Goal: Task Accomplishment & Management: Use online tool/utility

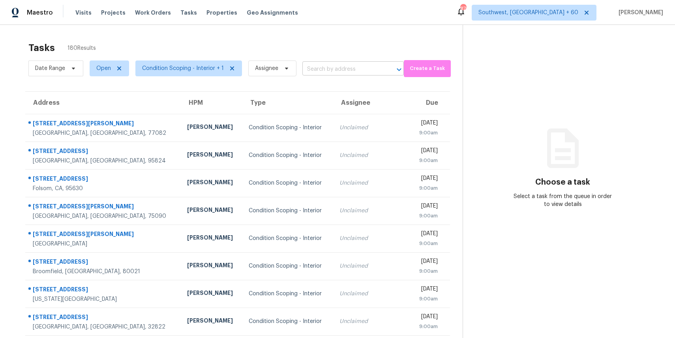
click at [330, 75] on input "text" at bounding box center [342, 69] width 79 height 12
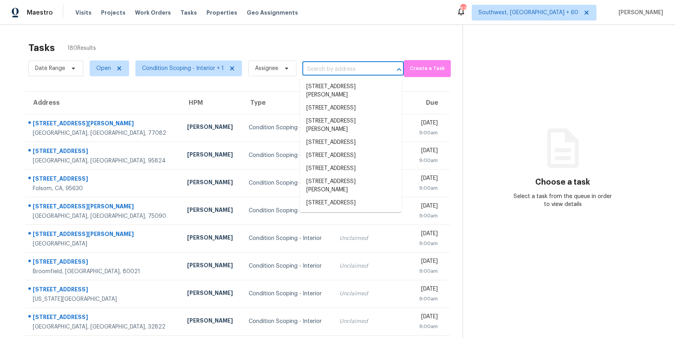
paste input "5418 Bradford Dr, Dallas, TX, 75235"
type input "5418 Bradford Dr, Dallas, TX, 75235"
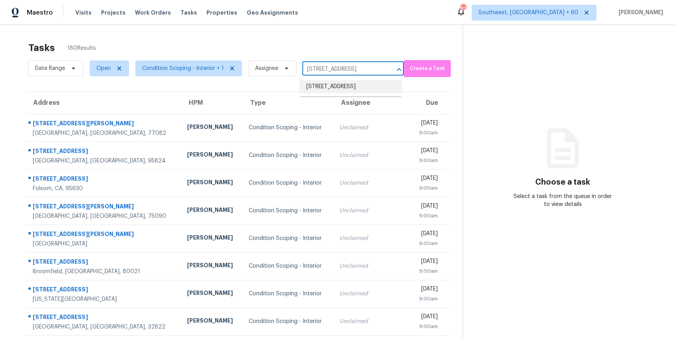
click at [357, 92] on li "5418 Bradford Dr, Dallas, TX 75235" at bounding box center [351, 86] width 102 height 13
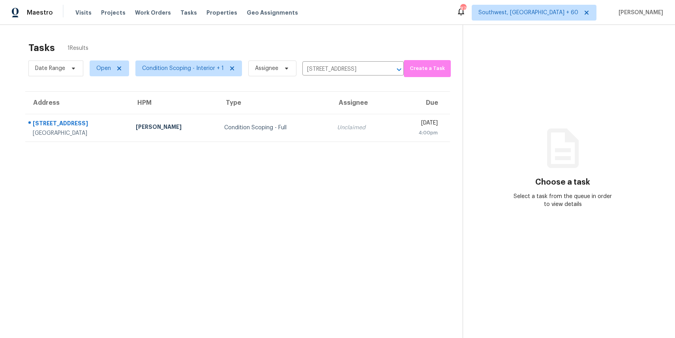
click at [311, 144] on section "Tasks 1 Results Date Range Open Condition Scoping - Interior + 1 Assignee 5418 …" at bounding box center [238, 200] width 450 height 325
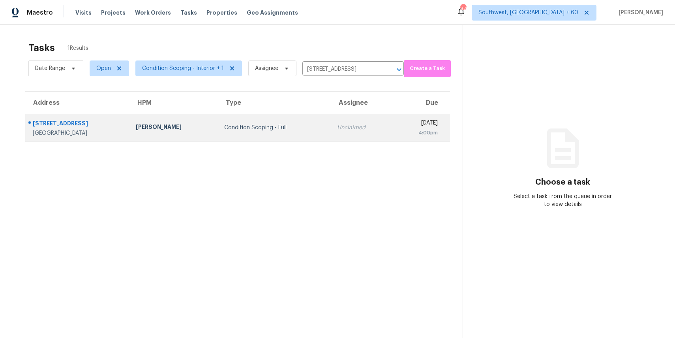
click at [331, 134] on td "Unclaimed" at bounding box center [362, 128] width 62 height 28
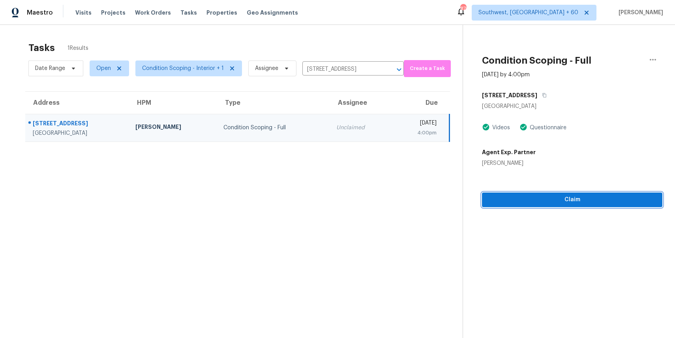
click at [555, 203] on span "Claim" at bounding box center [573, 200] width 168 height 10
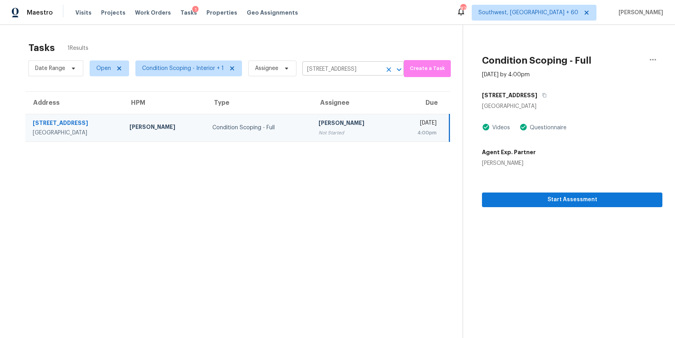
click at [334, 71] on input "5418 Bradford Dr, Dallas, TX 75235" at bounding box center [342, 69] width 79 height 12
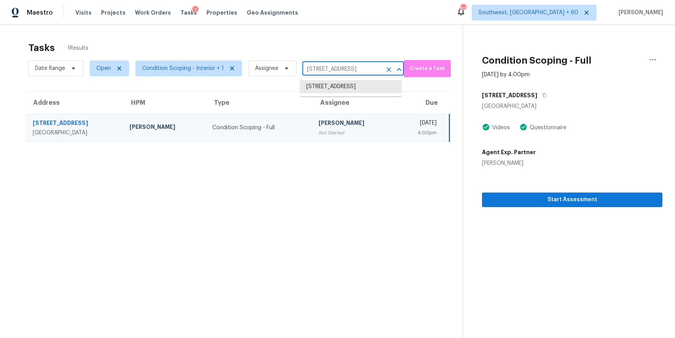
paste input "22 Blossom Cyn, San Antonio, TX, 78252"
type input "5418 Bradford Dr, Dallas, TX 75235"
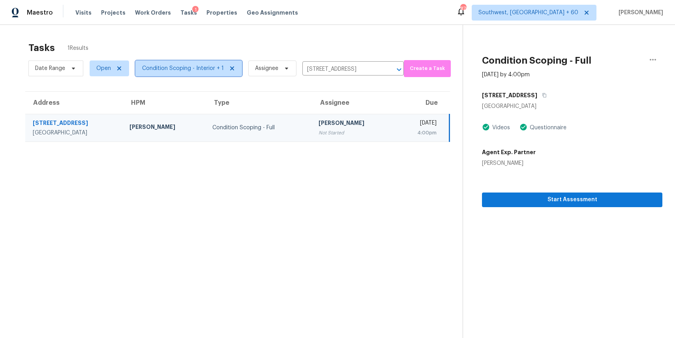
click at [171, 73] on span "Condition Scoping - Interior + 1" at bounding box center [188, 68] width 107 height 16
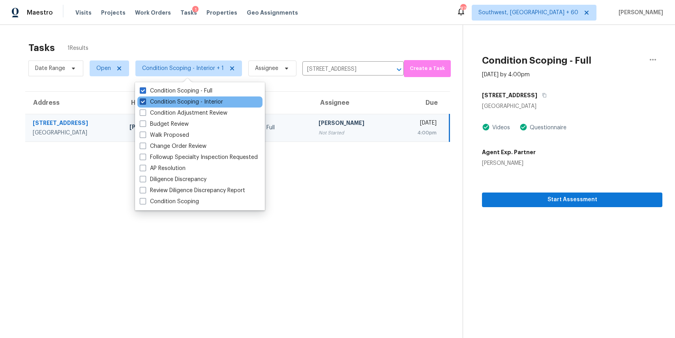
click at [220, 104] on label "Condition Scoping - Interior" at bounding box center [181, 102] width 83 height 8
click at [145, 103] on input "Condition Scoping - Interior" at bounding box center [142, 100] width 5 height 5
checkbox input "false"
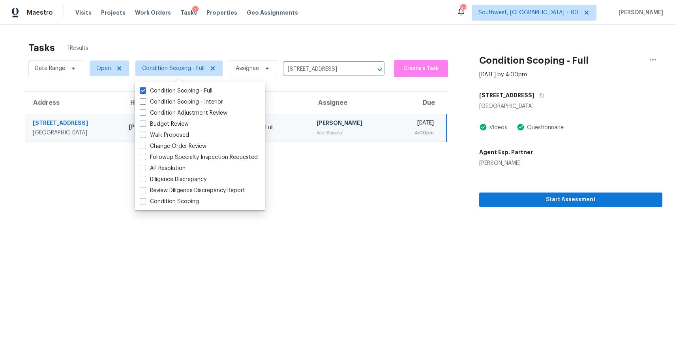
click at [204, 36] on div "Tasks 1 Results Date Range Open Condition Scoping - Full Assignee 5418 Bradford…" at bounding box center [337, 194] width 675 height 338
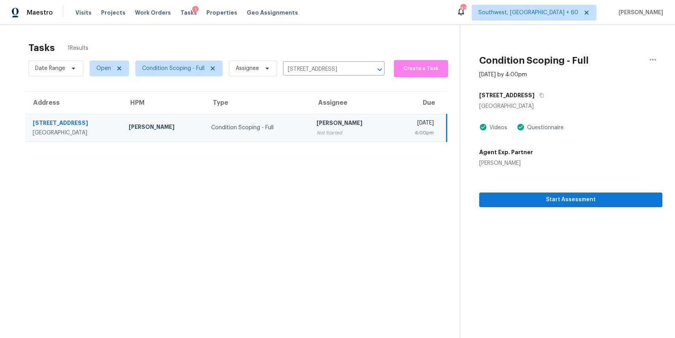
click at [368, 75] on div "Date Range Open Condition Scoping - Full Assignee 5418 Bradford Dr, Dallas, TX …" at bounding box center [206, 68] width 356 height 21
click at [370, 71] on icon "Clear" at bounding box center [370, 70] width 8 height 8
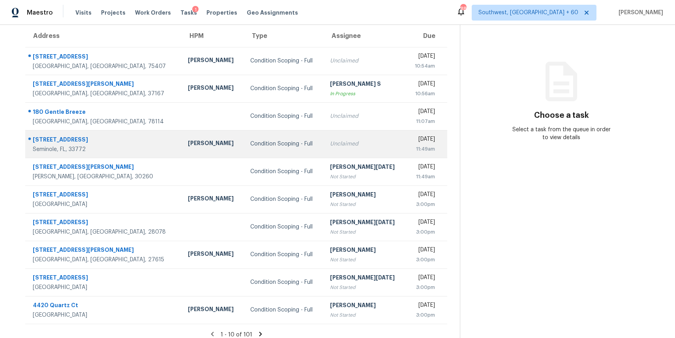
scroll to position [73, 0]
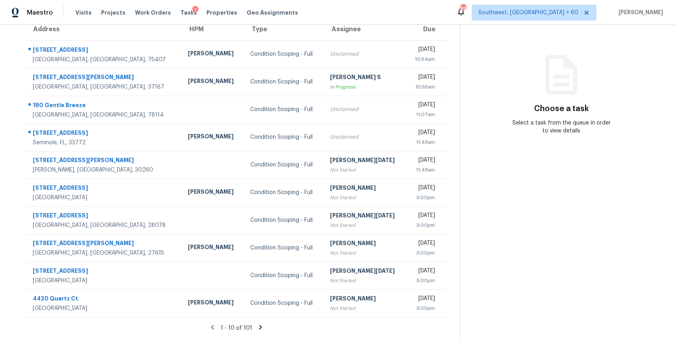
click at [264, 325] on div "1 - 10 of 101" at bounding box center [236, 327] width 447 height 8
click at [259, 329] on icon at bounding box center [260, 326] width 7 height 7
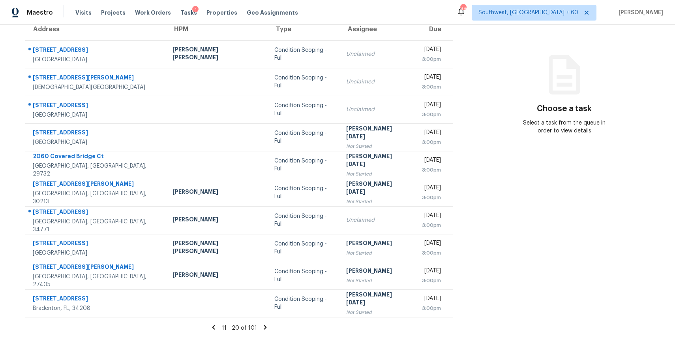
click at [264, 326] on icon at bounding box center [265, 327] width 3 height 4
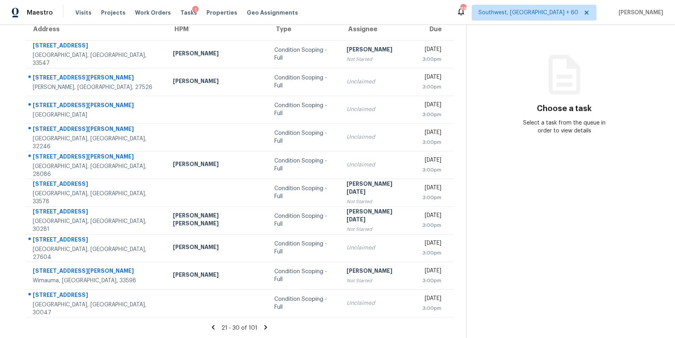
click at [262, 326] on icon at bounding box center [265, 326] width 7 height 7
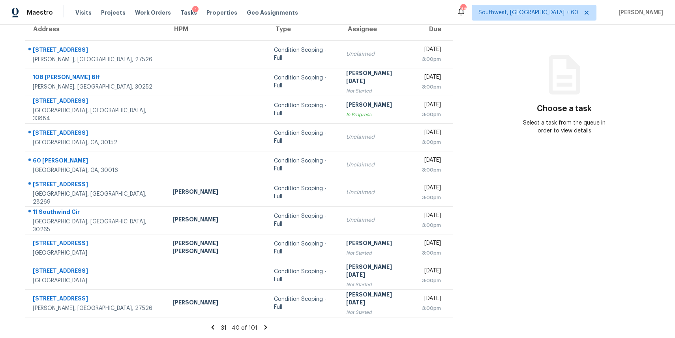
click at [262, 323] on icon at bounding box center [265, 326] width 7 height 7
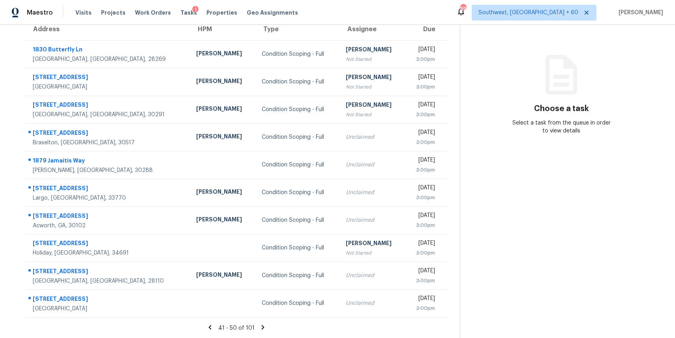
click at [261, 328] on icon at bounding box center [262, 327] width 3 height 4
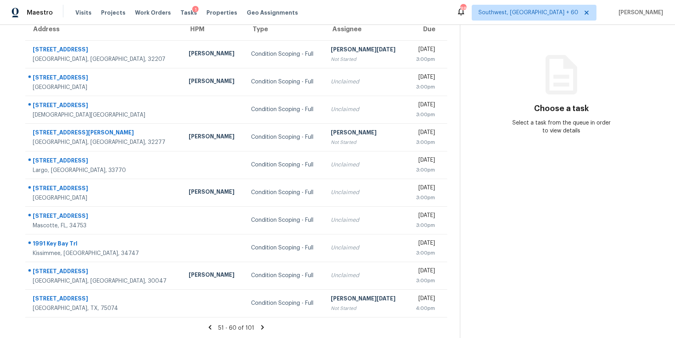
click at [259, 329] on icon at bounding box center [262, 326] width 7 height 7
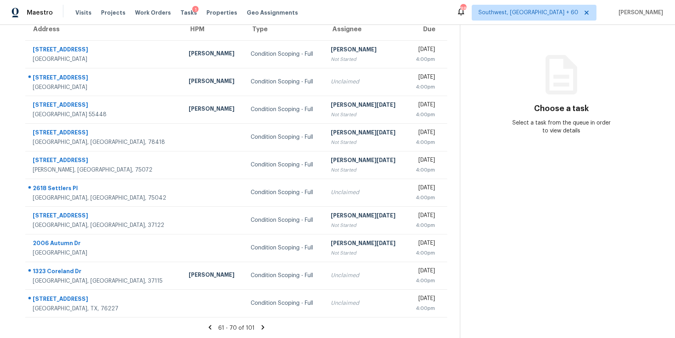
click at [261, 323] on icon at bounding box center [262, 326] width 7 height 7
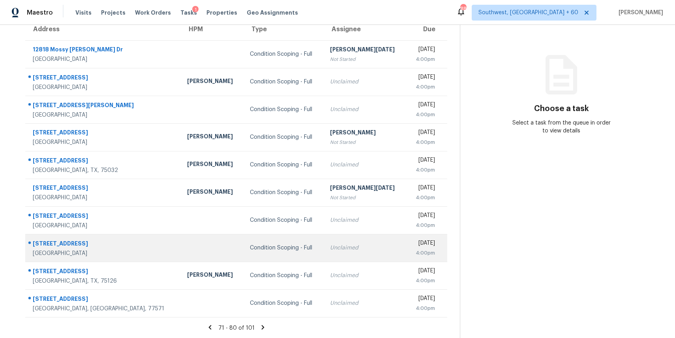
click at [244, 239] on td "Condition Scoping - Full" at bounding box center [284, 248] width 81 height 28
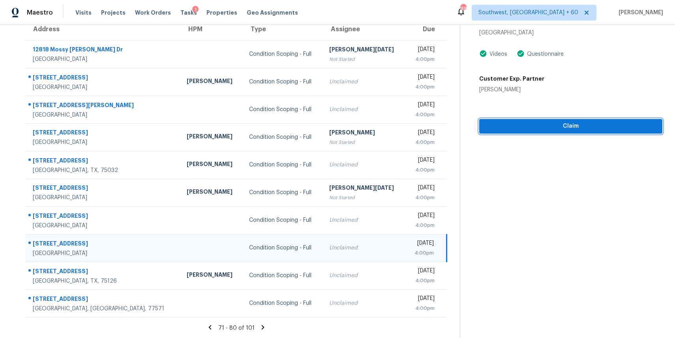
click at [510, 129] on span "Claim" at bounding box center [571, 126] width 171 height 10
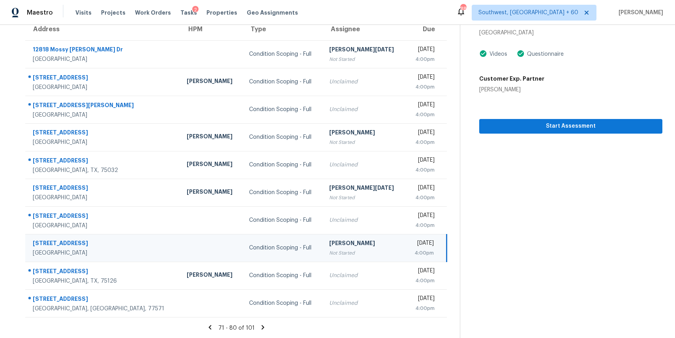
click at [261, 326] on icon at bounding box center [262, 327] width 3 height 4
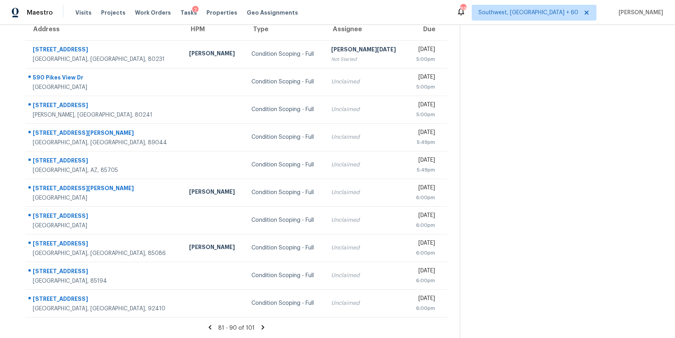
click at [262, 325] on icon at bounding box center [262, 326] width 7 height 7
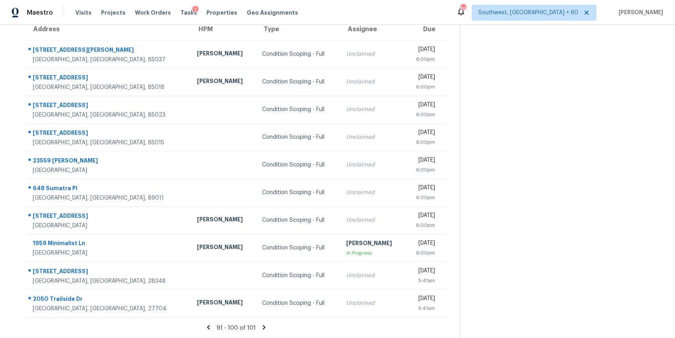
click at [262, 330] on div "91 - 100 of 101" at bounding box center [236, 327] width 447 height 8
click at [263, 325] on icon at bounding box center [264, 327] width 3 height 4
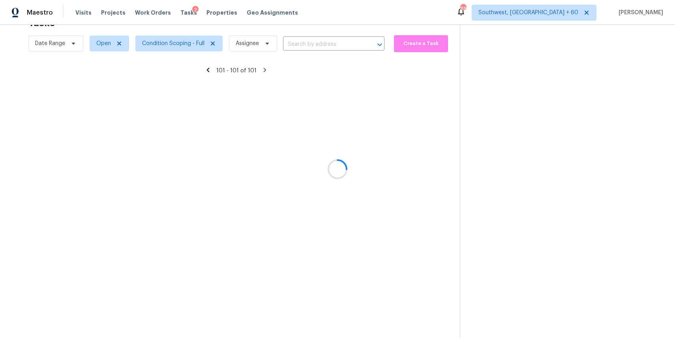
scroll to position [25, 0]
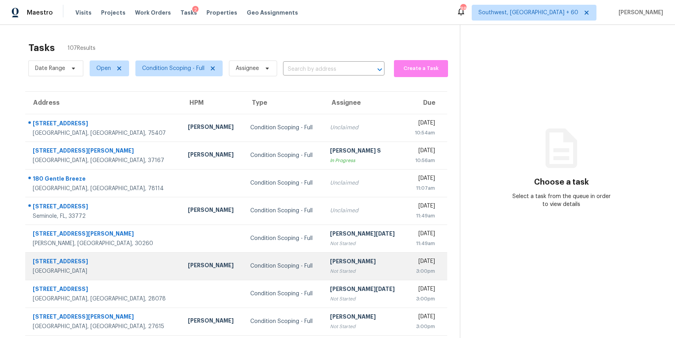
scroll to position [73, 0]
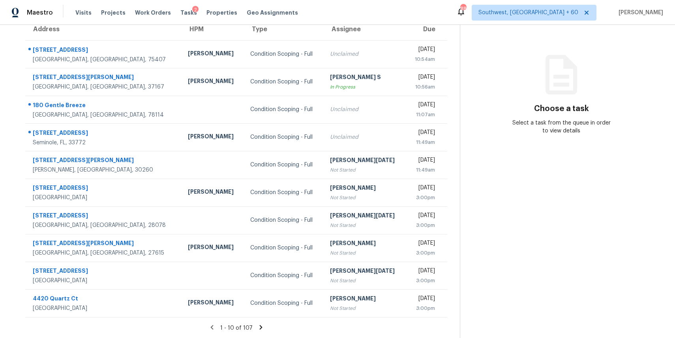
click at [244, 34] on th "Type" at bounding box center [284, 29] width 80 height 22
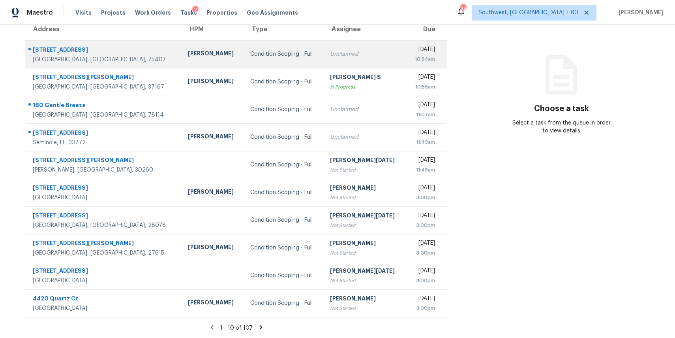
click at [250, 56] on div "Condition Scoping - Full" at bounding box center [283, 54] width 67 height 8
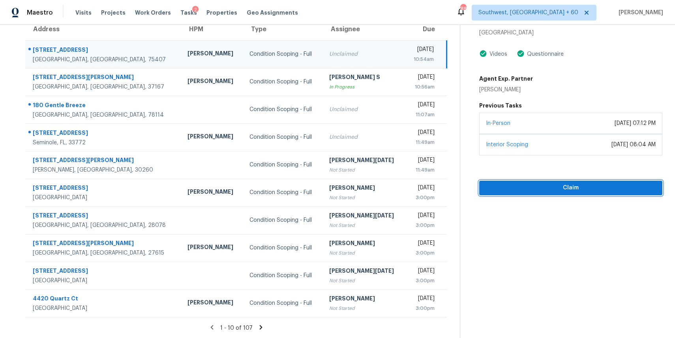
click at [568, 185] on span "Claim" at bounding box center [571, 188] width 171 height 10
click at [260, 329] on icon at bounding box center [261, 326] width 7 height 7
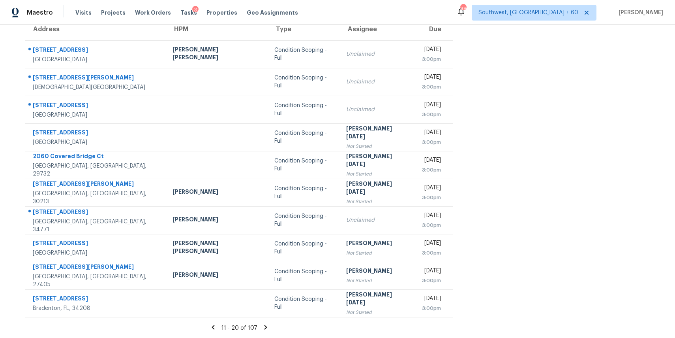
click at [262, 328] on icon at bounding box center [265, 326] width 7 height 7
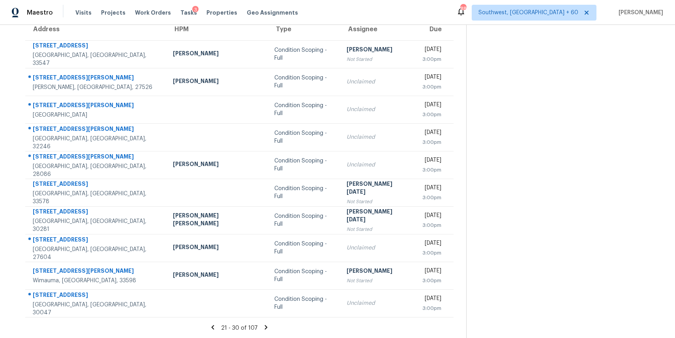
click at [258, 327] on div "21 - 30 of 107" at bounding box center [240, 327] width 454 height 8
click at [263, 329] on icon at bounding box center [266, 326] width 7 height 7
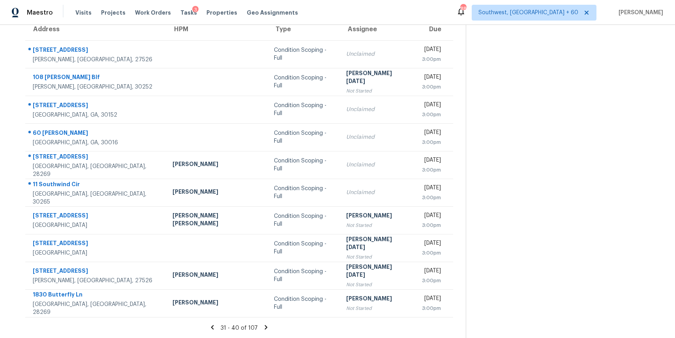
click at [266, 327] on div "31 - 40 of 107" at bounding box center [239, 327] width 453 height 8
click at [264, 328] on icon at bounding box center [266, 326] width 7 height 7
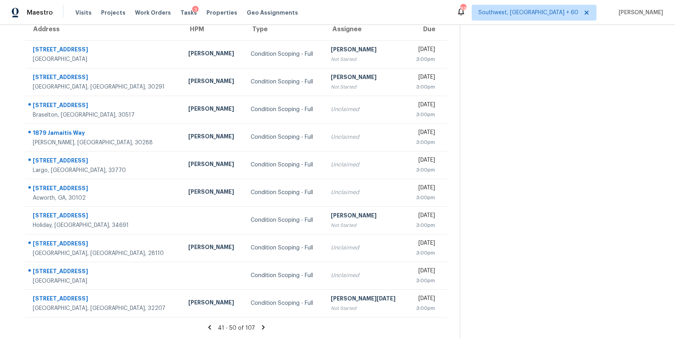
click at [264, 328] on icon at bounding box center [263, 326] width 7 height 7
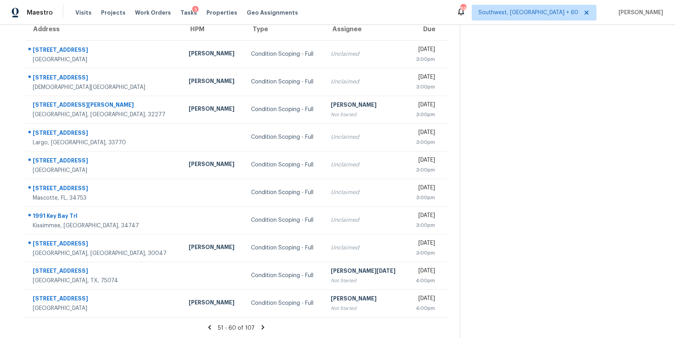
click at [264, 327] on icon at bounding box center [262, 326] width 7 height 7
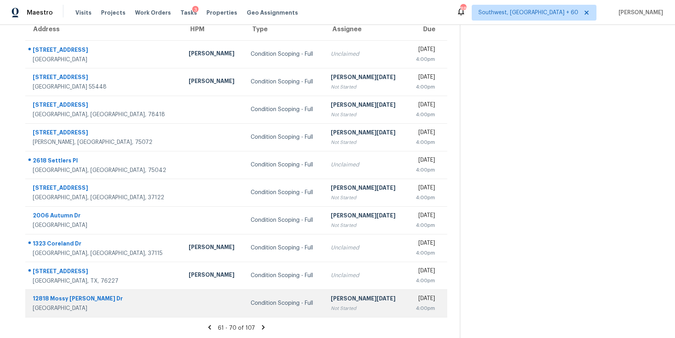
click at [244, 297] on td "Condition Scoping - Full" at bounding box center [284, 303] width 80 height 28
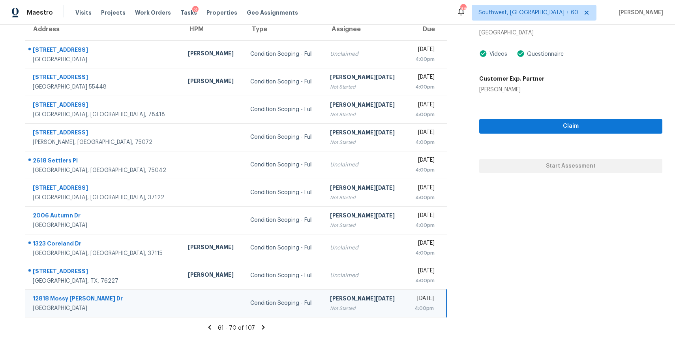
click at [261, 326] on icon at bounding box center [263, 326] width 7 height 7
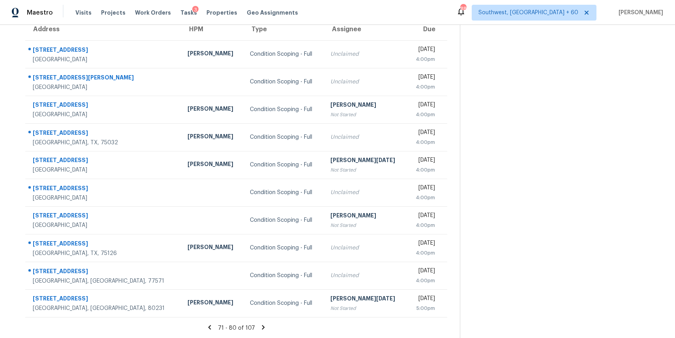
click at [262, 327] on icon at bounding box center [263, 327] width 3 height 4
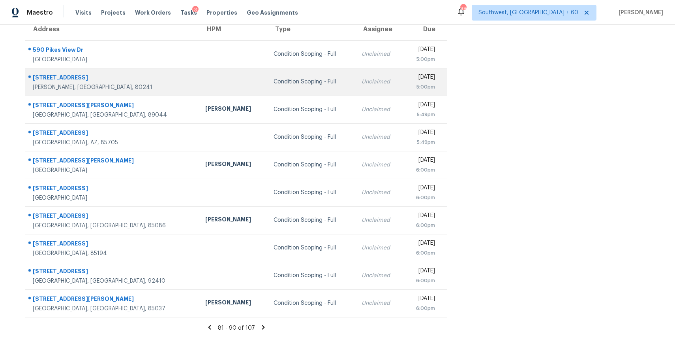
click at [294, 80] on div "Condition Scoping - Full" at bounding box center [311, 82] width 75 height 8
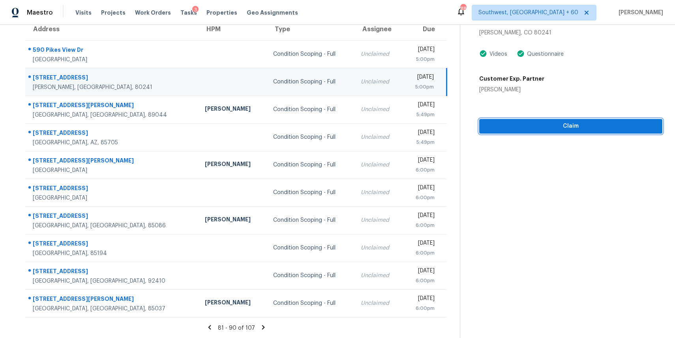
click at [579, 129] on span "Claim" at bounding box center [571, 126] width 171 height 10
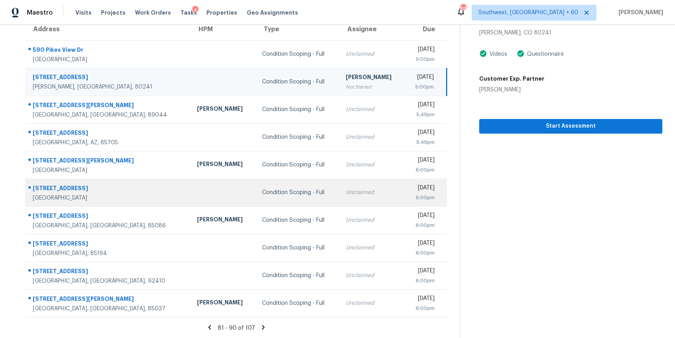
click at [191, 198] on td at bounding box center [223, 193] width 65 height 28
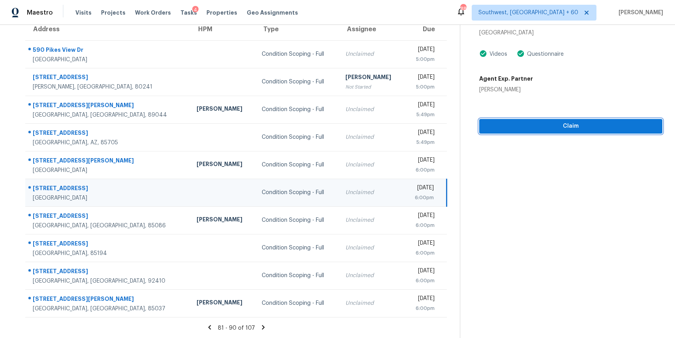
click at [517, 125] on span "Claim" at bounding box center [571, 126] width 171 height 10
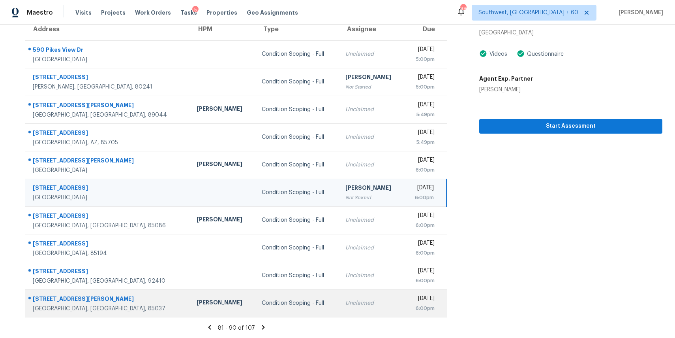
click at [256, 310] on td "Condition Scoping - Full" at bounding box center [298, 303] width 84 height 28
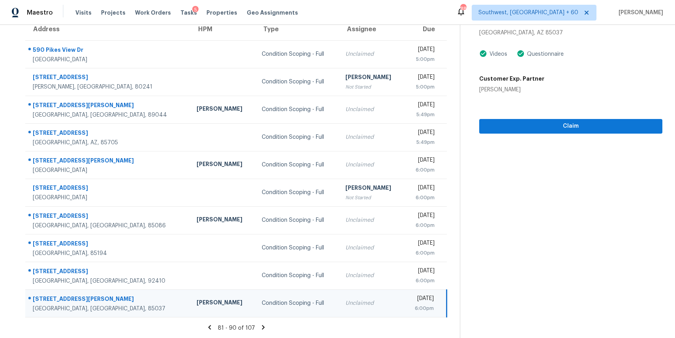
click at [545, 133] on section "Condition Scoping - Full Aug 25th 2025 by 6:00pm 8759 W Coronado Rd Phoenix, AZ…" at bounding box center [561, 144] width 203 height 387
click at [553, 131] on button "Claim" at bounding box center [570, 126] width 183 height 15
click at [263, 326] on icon at bounding box center [263, 327] width 3 height 4
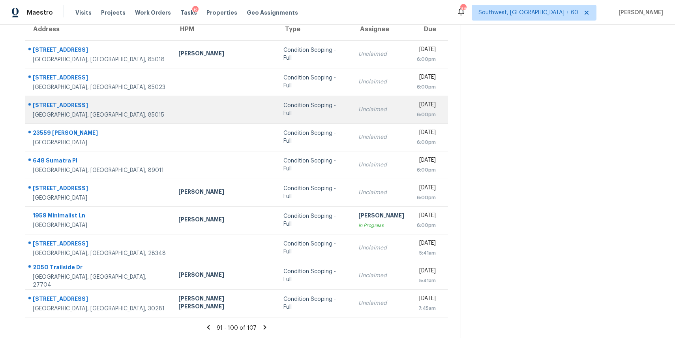
click at [172, 111] on td at bounding box center [224, 110] width 105 height 28
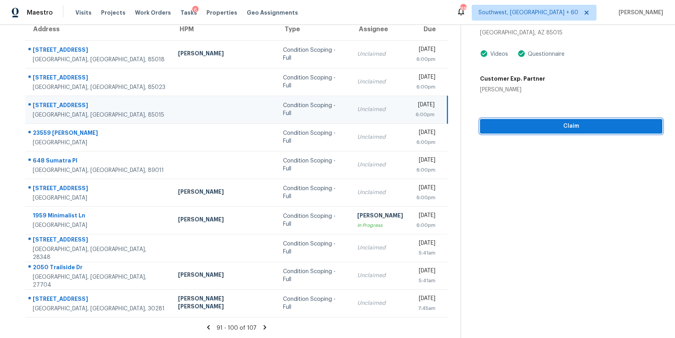
click at [571, 129] on span "Claim" at bounding box center [572, 126] width 170 height 10
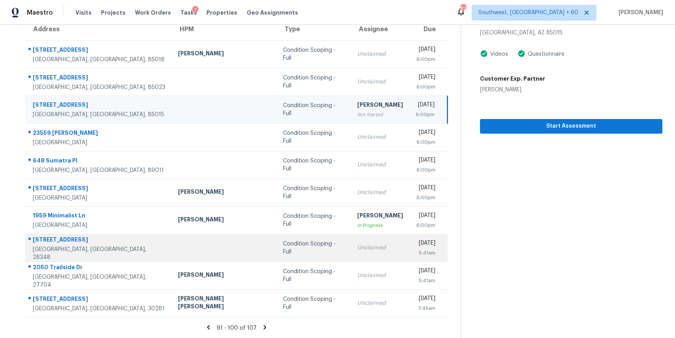
click at [185, 249] on td at bounding box center [224, 248] width 105 height 28
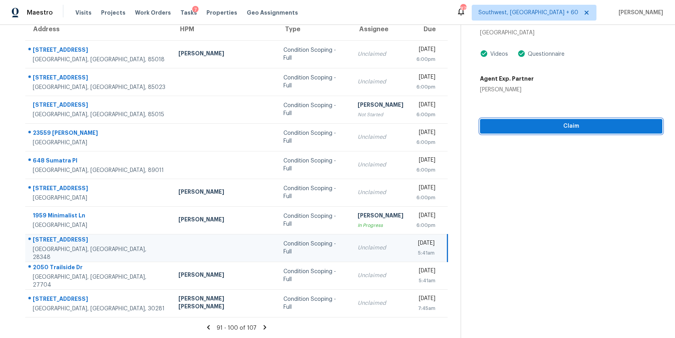
click at [530, 129] on span "Claim" at bounding box center [572, 126] width 170 height 10
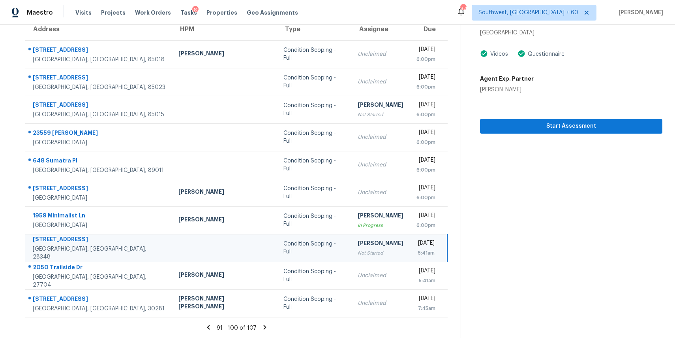
click at [265, 331] on div "91 - 100 of 107" at bounding box center [237, 327] width 448 height 8
click at [265, 329] on icon at bounding box center [264, 326] width 7 height 7
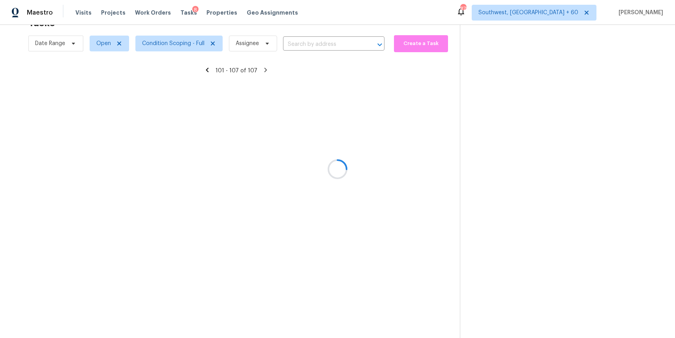
scroll to position [25, 0]
click at [265, 329] on div at bounding box center [337, 169] width 675 height 338
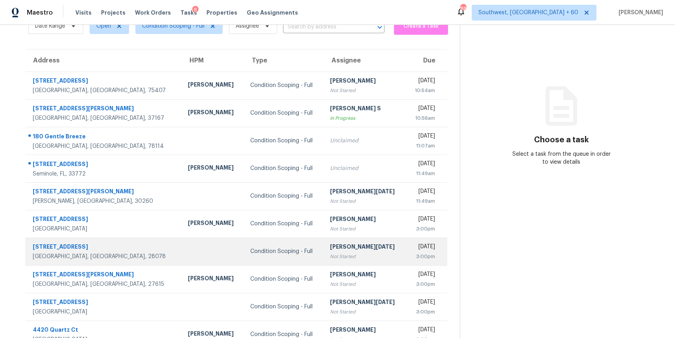
scroll to position [73, 0]
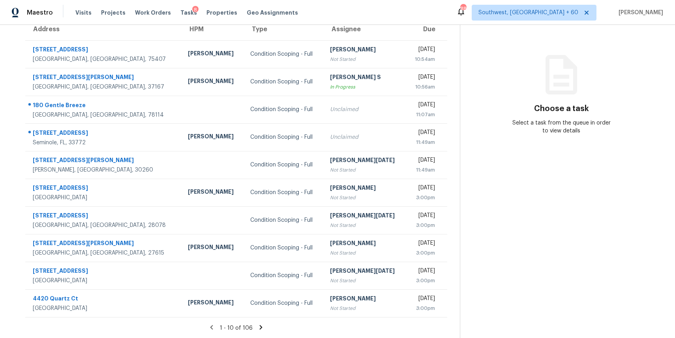
click at [262, 324] on icon at bounding box center [261, 326] width 7 height 7
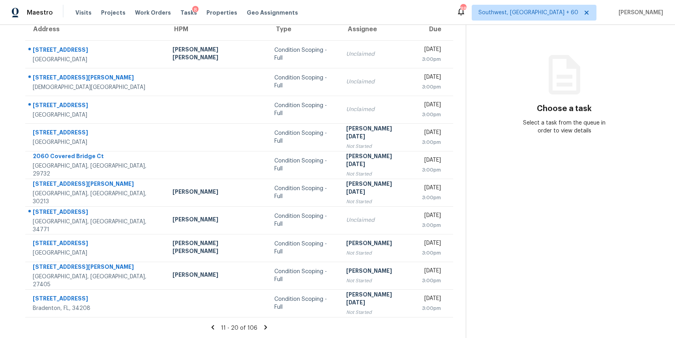
click at [265, 326] on icon at bounding box center [266, 327] width 3 height 4
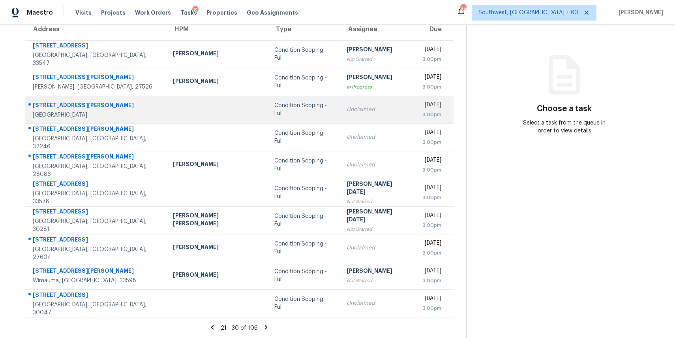
click at [274, 97] on td "Condition Scoping - Full" at bounding box center [304, 110] width 72 height 28
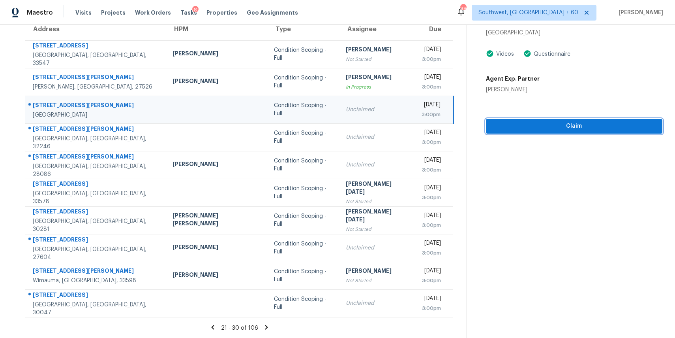
click at [551, 129] on span "Claim" at bounding box center [575, 126] width 164 height 10
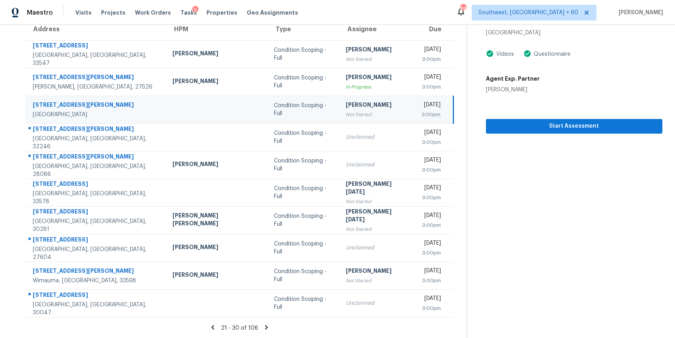
click at [265, 329] on icon at bounding box center [266, 326] width 7 height 7
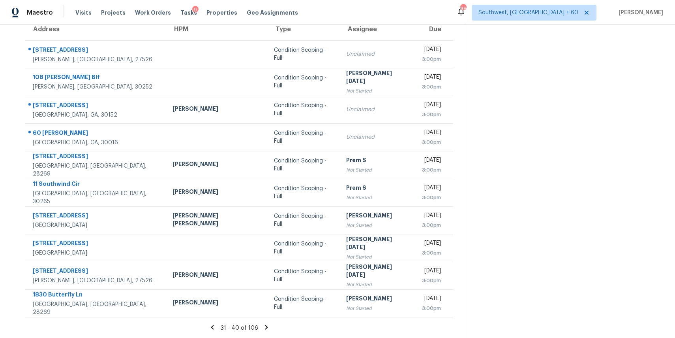
click at [263, 328] on icon at bounding box center [266, 326] width 7 height 7
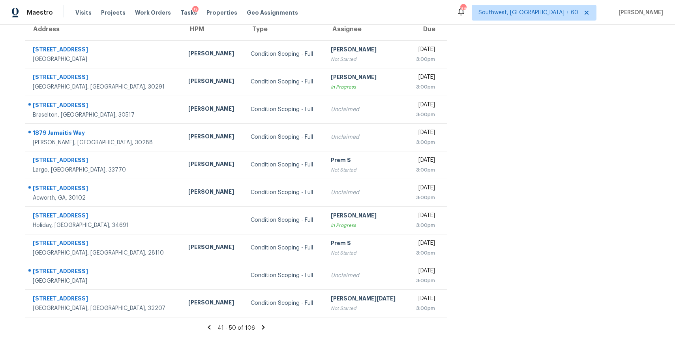
click at [262, 326] on icon at bounding box center [263, 327] width 3 height 4
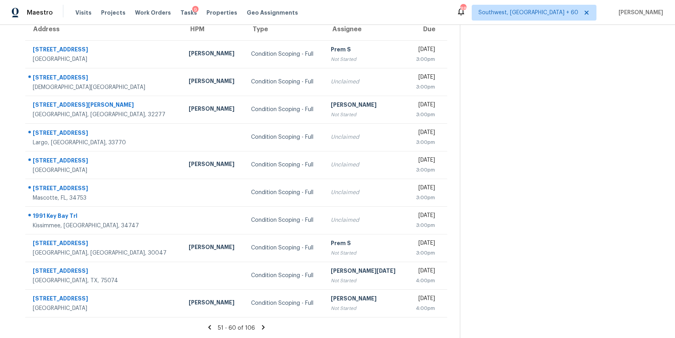
click at [262, 326] on icon at bounding box center [263, 327] width 3 height 4
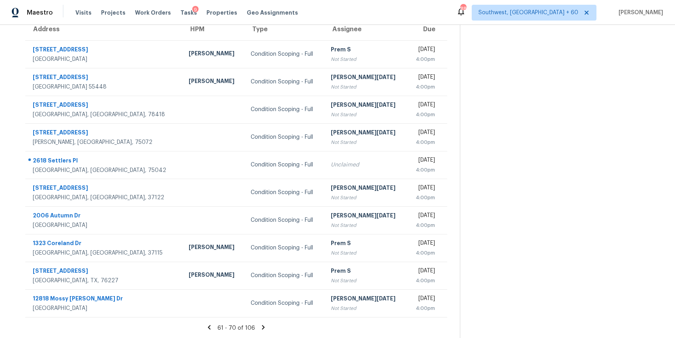
click at [262, 327] on icon at bounding box center [263, 327] width 3 height 4
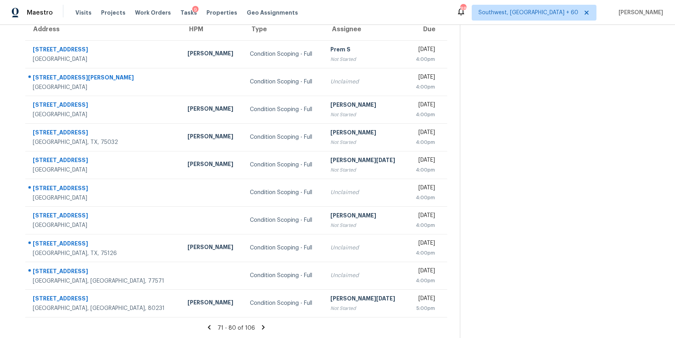
click at [256, 329] on div "71 - 80 of 106" at bounding box center [236, 327] width 447 height 8
click at [262, 319] on section "Tasks 106 Results Date Range Open Condition Scoping - Full Assignee ​ Create a …" at bounding box center [236, 151] width 447 height 374
click at [262, 324] on icon at bounding box center [263, 326] width 7 height 7
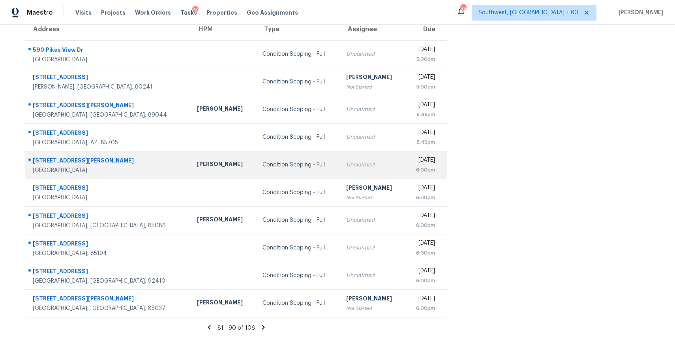
click at [256, 169] on td "Condition Scoping - Full" at bounding box center [298, 165] width 84 height 28
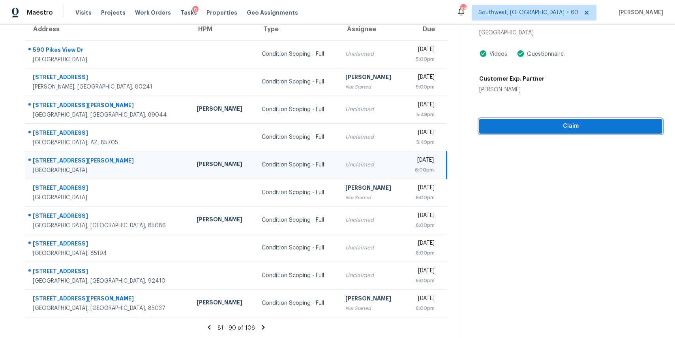
click at [554, 122] on span "Claim" at bounding box center [571, 126] width 171 height 10
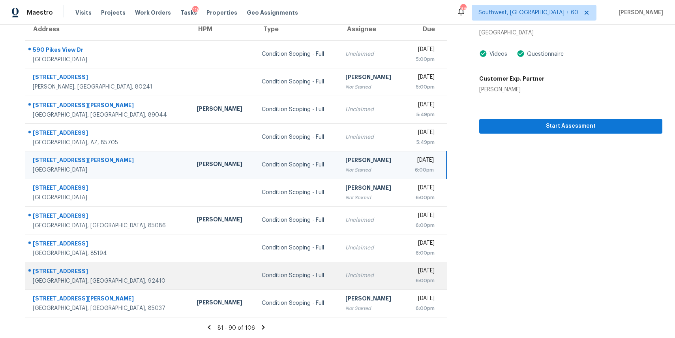
click at [190, 276] on td at bounding box center [222, 275] width 65 height 28
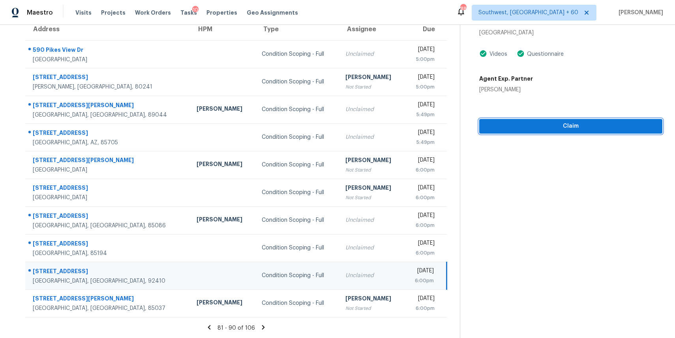
click at [562, 122] on span "Claim" at bounding box center [571, 126] width 171 height 10
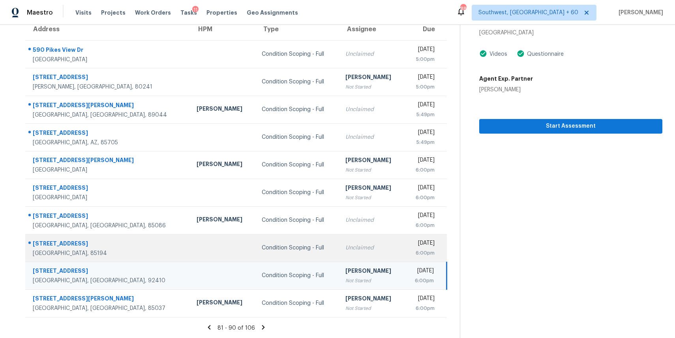
click at [190, 250] on td at bounding box center [222, 248] width 65 height 28
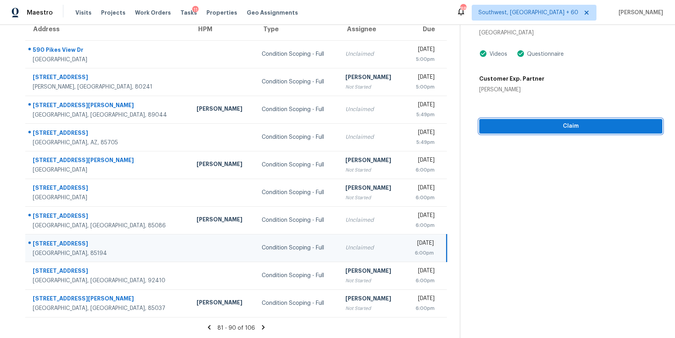
click at [555, 130] on span "Claim" at bounding box center [571, 126] width 171 height 10
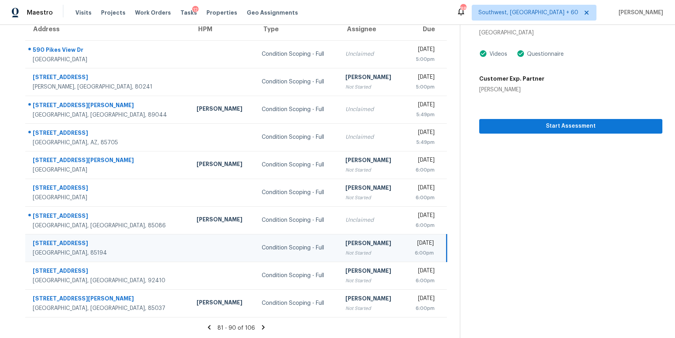
click at [260, 325] on icon at bounding box center [263, 326] width 7 height 7
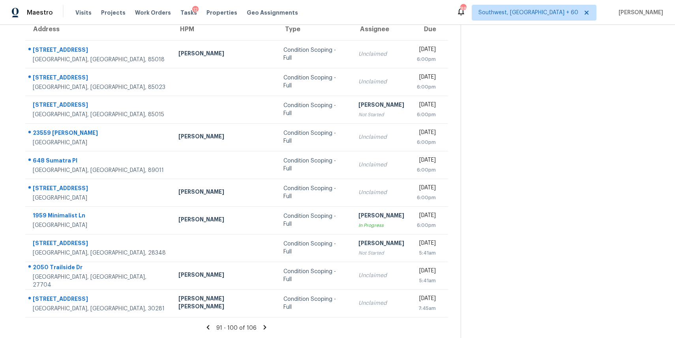
click at [264, 328] on icon at bounding box center [265, 327] width 3 height 4
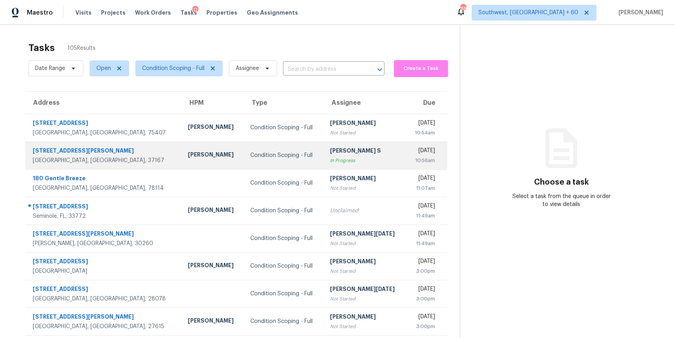
scroll to position [73, 0]
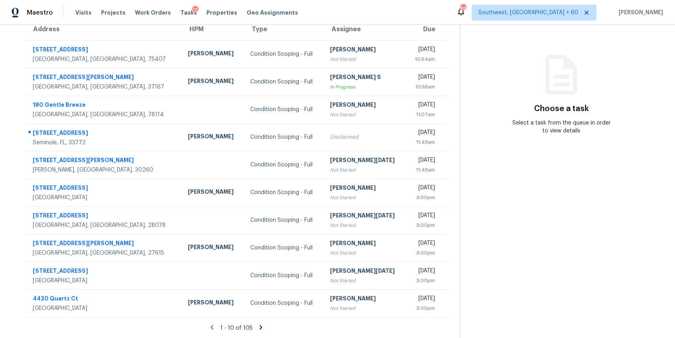
click at [259, 323] on icon at bounding box center [261, 326] width 7 height 7
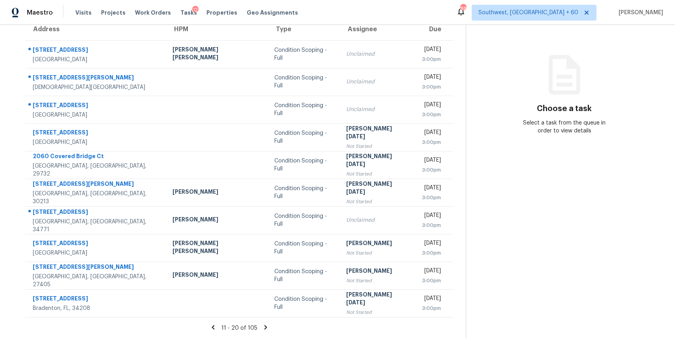
click at [262, 325] on icon at bounding box center [265, 326] width 7 height 7
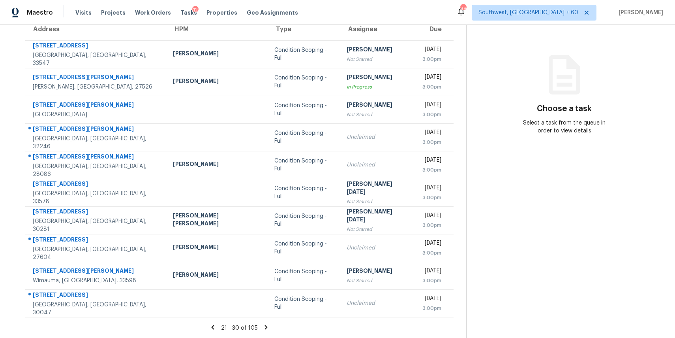
click at [261, 321] on section "Tasks 105 Results Date Range Open Condition Scoping - Full Assignee ​ Create a …" at bounding box center [240, 151] width 454 height 374
click at [263, 328] on icon at bounding box center [266, 326] width 7 height 7
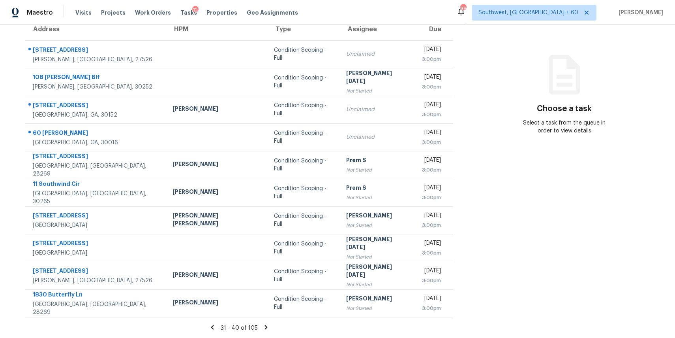
click at [263, 324] on icon at bounding box center [266, 326] width 7 height 7
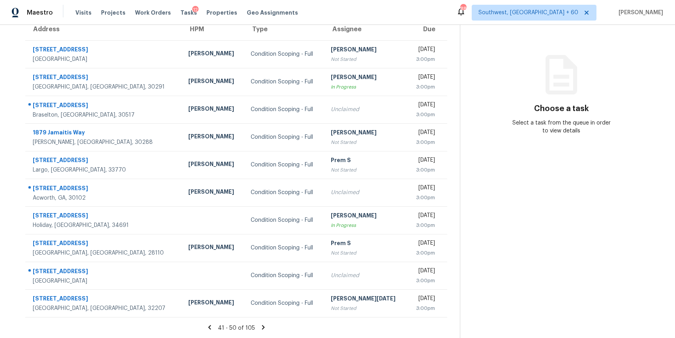
click at [261, 327] on icon at bounding box center [263, 326] width 7 height 7
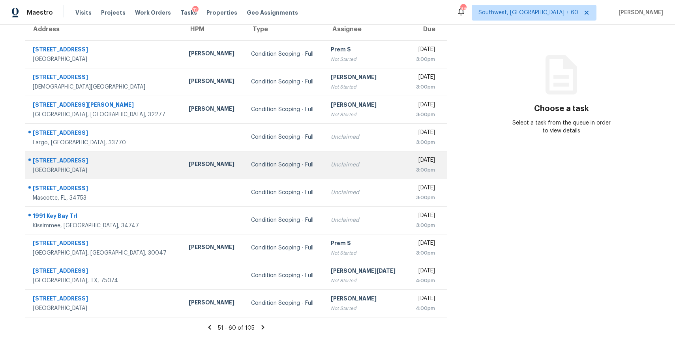
click at [194, 177] on td "[PERSON_NAME]" at bounding box center [213, 165] width 62 height 28
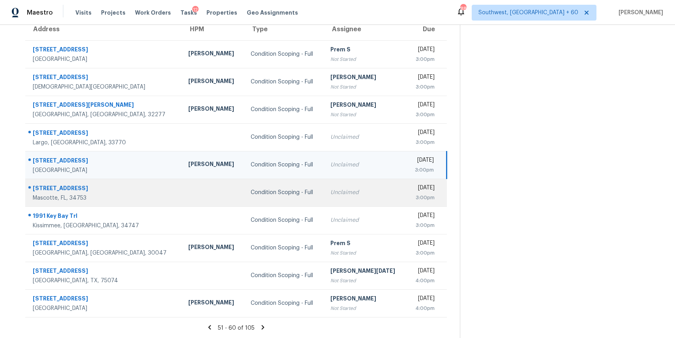
click at [244, 190] on td "Condition Scoping - Full" at bounding box center [284, 193] width 80 height 28
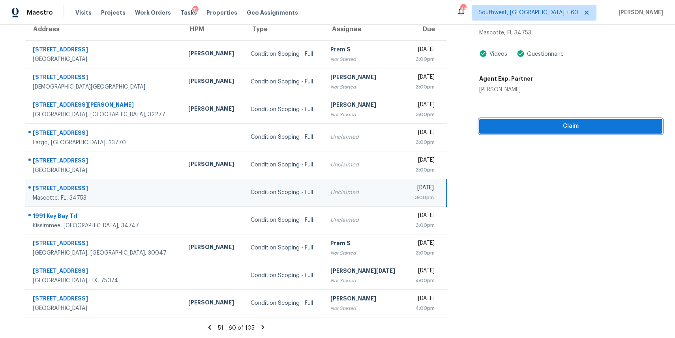
click at [514, 128] on span "Claim" at bounding box center [571, 126] width 171 height 10
click at [262, 325] on icon at bounding box center [263, 327] width 3 height 4
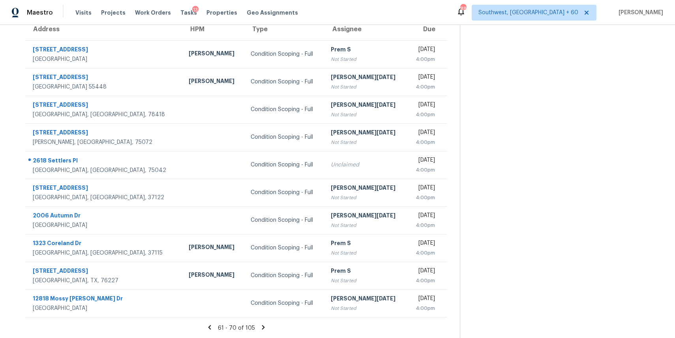
click at [260, 325] on icon at bounding box center [263, 326] width 7 height 7
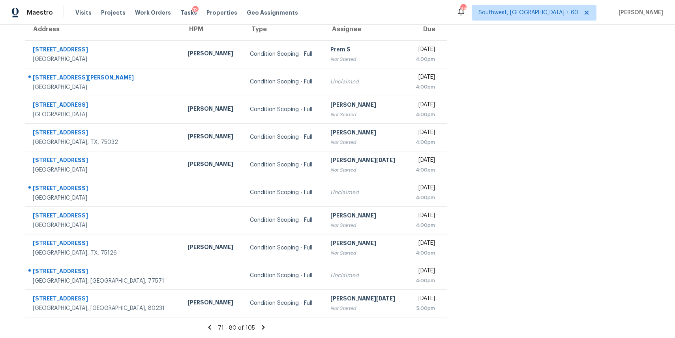
click at [260, 327] on icon at bounding box center [263, 326] width 7 height 7
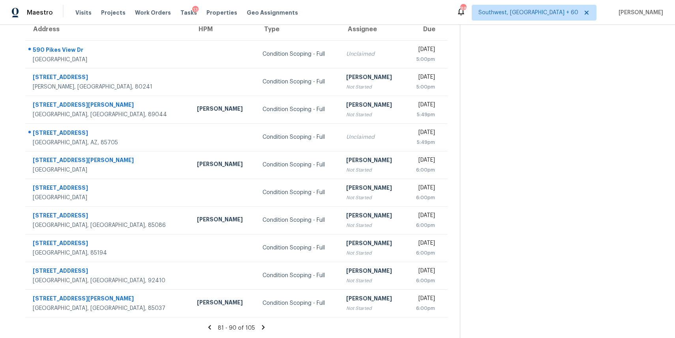
click at [260, 329] on icon at bounding box center [263, 326] width 7 height 7
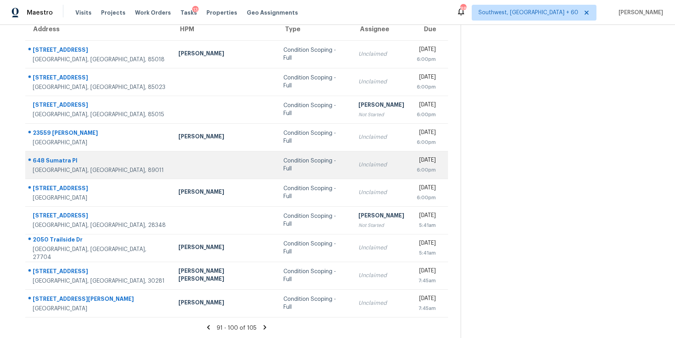
click at [277, 152] on td "Condition Scoping - Full" at bounding box center [314, 165] width 75 height 28
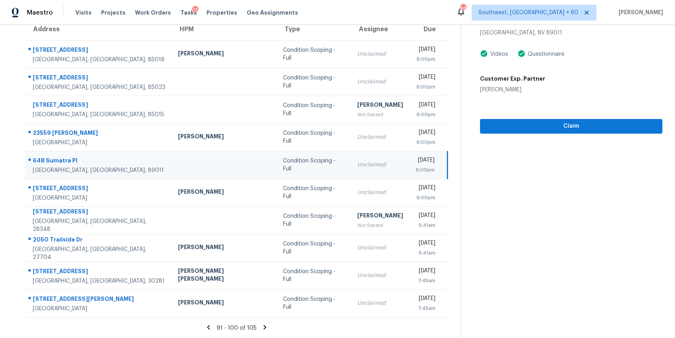
click at [524, 133] on section "Condition Scoping - Full [DATE] by 6:00pm [STREET_ADDRESS][PERSON_NAME] Videos …" at bounding box center [562, 144] width 202 height 387
click at [513, 128] on span "Claim" at bounding box center [572, 126] width 170 height 10
click at [262, 322] on section "Tasks 105 Results Date Range Open Condition Scoping - Full Assignee ​ Create a …" at bounding box center [237, 151] width 448 height 374
click at [262, 326] on icon at bounding box center [264, 326] width 7 height 7
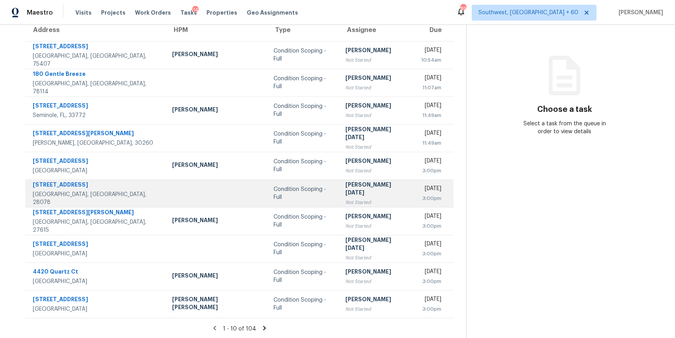
scroll to position [73, 0]
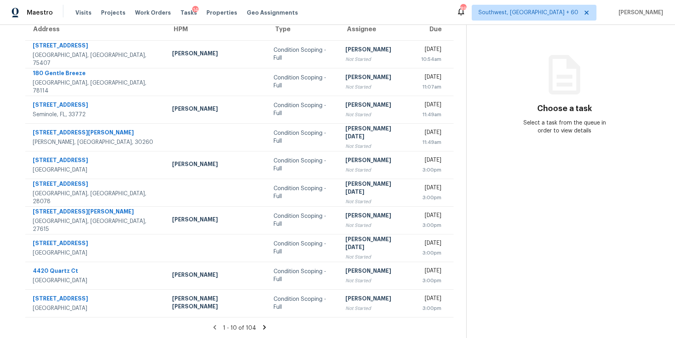
click at [263, 328] on icon at bounding box center [264, 327] width 3 height 4
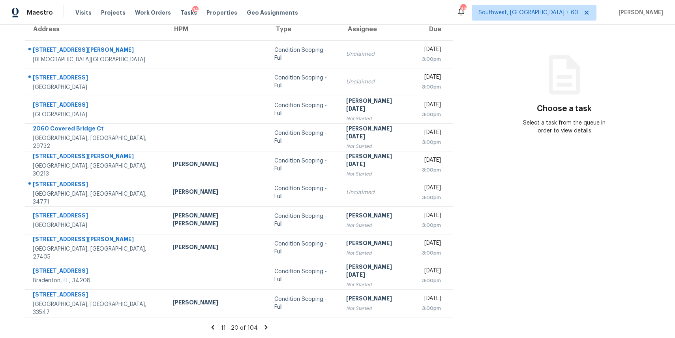
click at [265, 327] on icon at bounding box center [266, 327] width 3 height 4
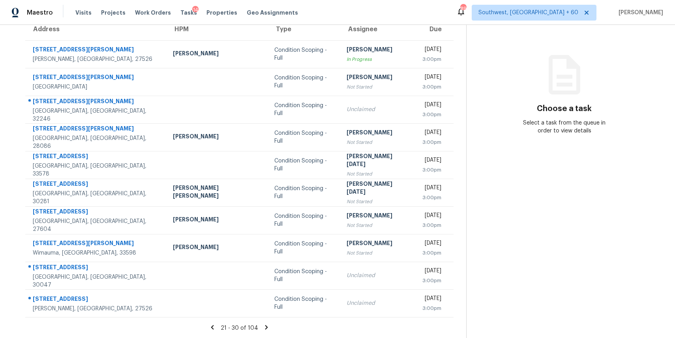
click at [266, 320] on section "Tasks 104 Results Date Range Open Condition Scoping - Full Assignee ​ Create a …" at bounding box center [240, 151] width 454 height 374
click at [264, 326] on icon at bounding box center [266, 326] width 7 height 7
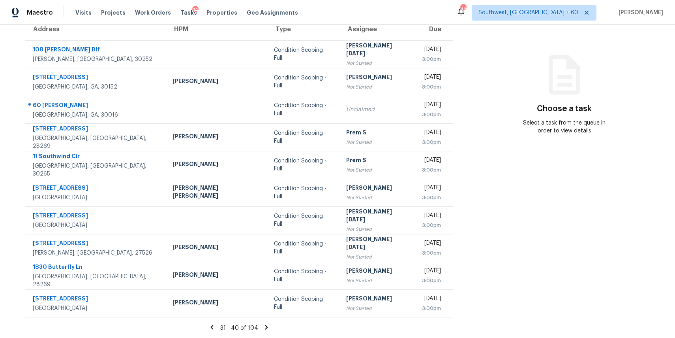
click at [260, 322] on section "Tasks 104 Results Date Range Open Condition Scoping - Full Assignee ​ Create a …" at bounding box center [239, 151] width 453 height 374
click at [263, 326] on icon at bounding box center [266, 326] width 7 height 7
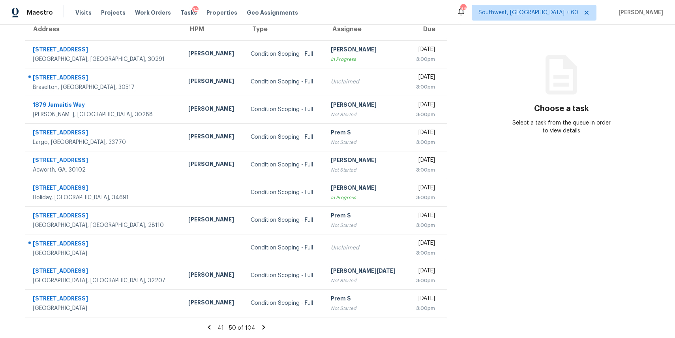
click at [262, 325] on icon at bounding box center [263, 327] width 3 height 4
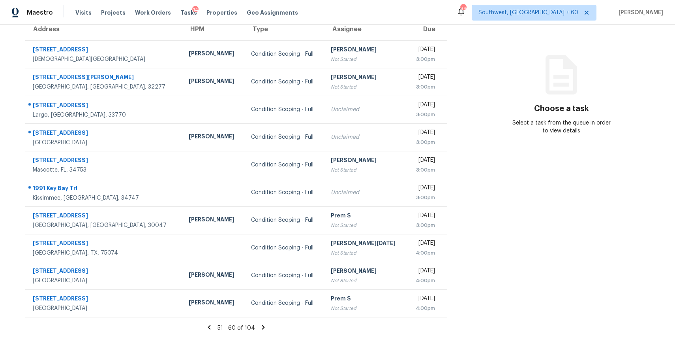
click at [260, 328] on icon at bounding box center [263, 326] width 7 height 7
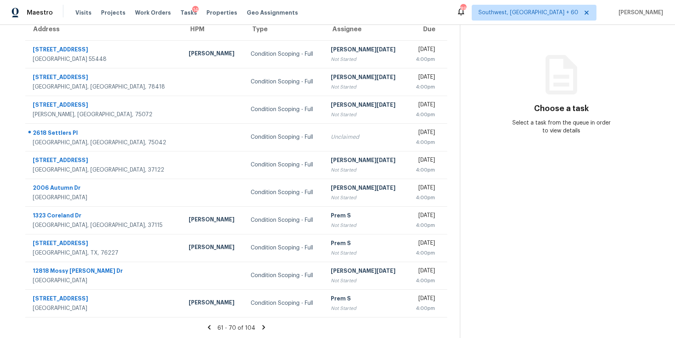
click at [260, 328] on icon at bounding box center [263, 326] width 7 height 7
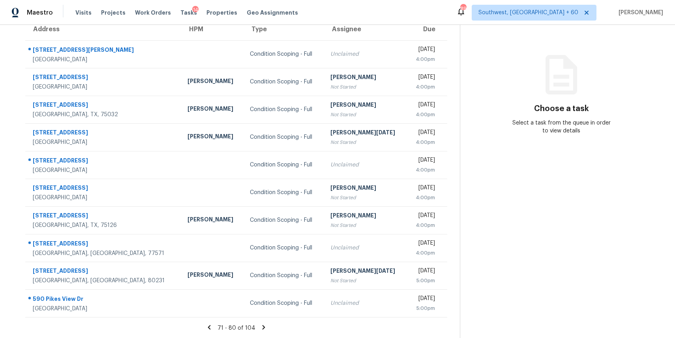
click at [266, 323] on div "71 - 80 of 104" at bounding box center [236, 327] width 447 height 8
click at [264, 324] on icon at bounding box center [263, 326] width 7 height 7
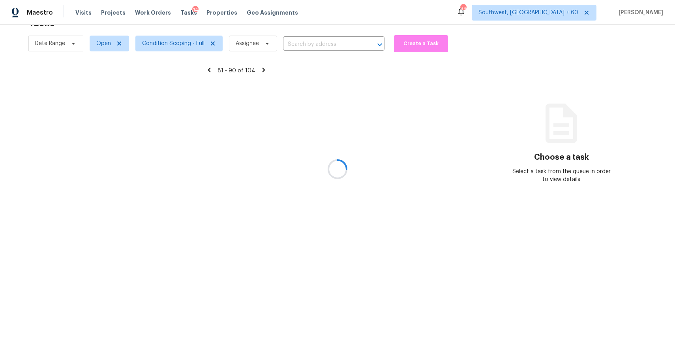
click at [264, 324] on div at bounding box center [337, 169] width 675 height 338
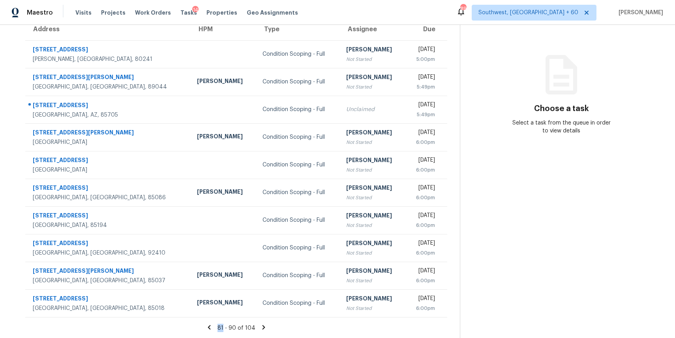
click at [260, 323] on icon at bounding box center [263, 326] width 7 height 7
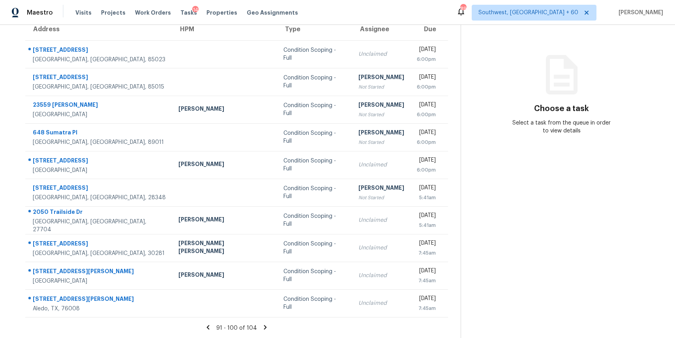
click at [264, 328] on icon at bounding box center [265, 327] width 3 height 4
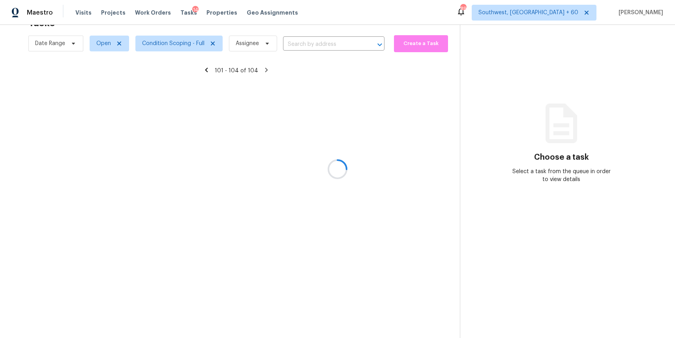
scroll to position [25, 0]
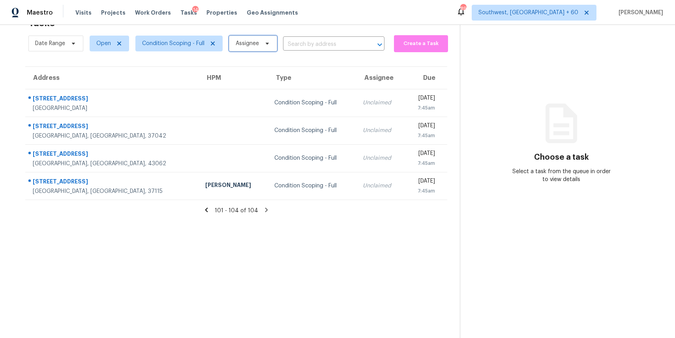
click at [252, 48] on span "Assignee" at bounding box center [253, 44] width 48 height 16
type input "r"
click at [311, 47] on input "text" at bounding box center [322, 44] width 79 height 12
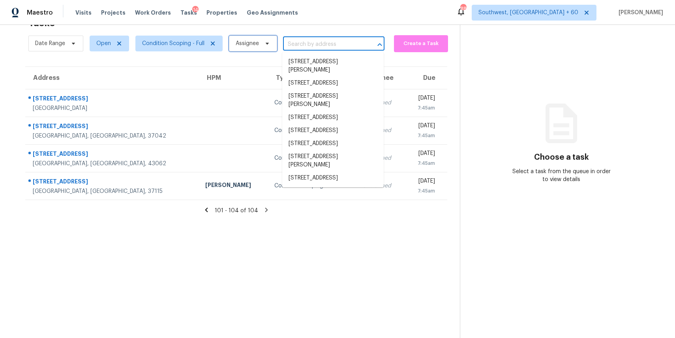
click at [267, 41] on icon at bounding box center [267, 43] width 6 height 6
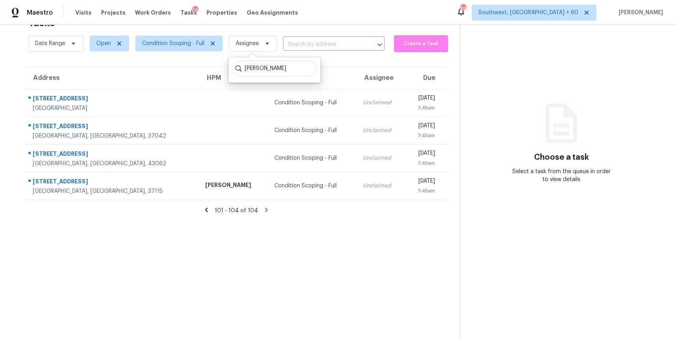
type input "[PERSON_NAME]"
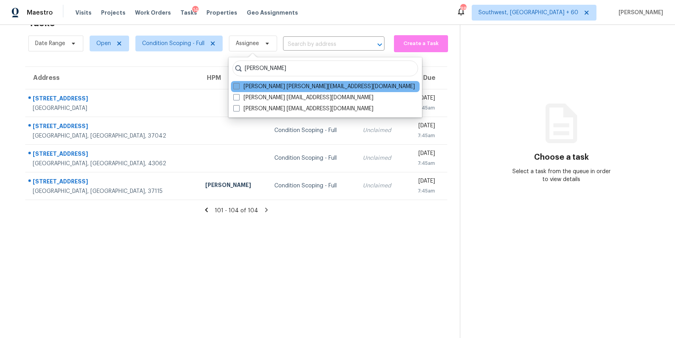
click at [265, 86] on label "Rajesh M rajesh.m@opendoor.com" at bounding box center [324, 87] width 182 height 8
click at [239, 86] on input "Rajesh M rajesh.m@opendoor.com" at bounding box center [235, 85] width 5 height 5
checkbox input "true"
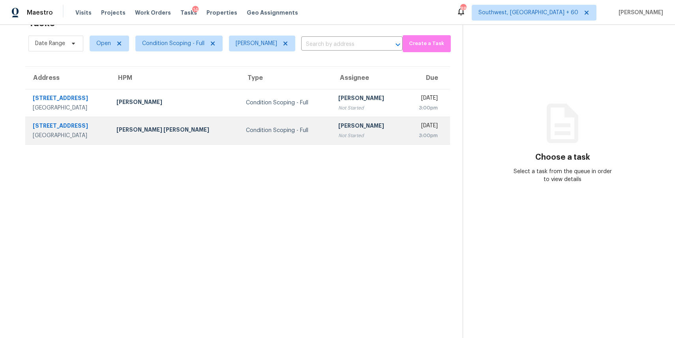
click at [259, 123] on td "Condition Scoping - Full" at bounding box center [286, 131] width 92 height 28
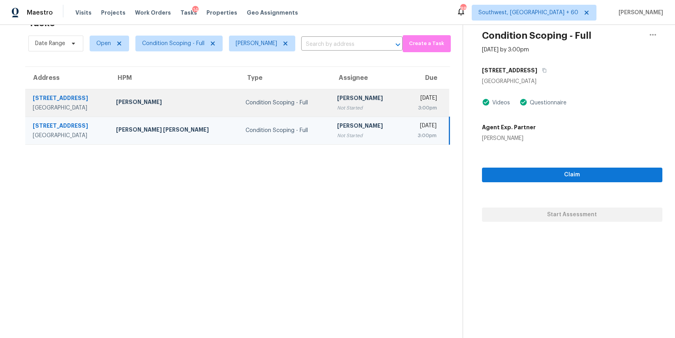
click at [257, 114] on td "Condition Scoping - Full" at bounding box center [285, 103] width 92 height 28
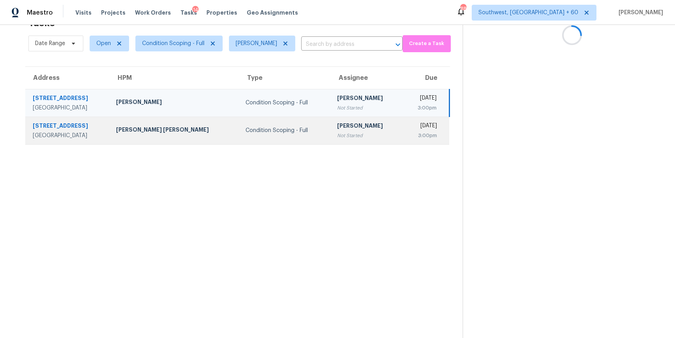
click at [279, 130] on div "Condition Scoping - Full" at bounding box center [285, 130] width 79 height 8
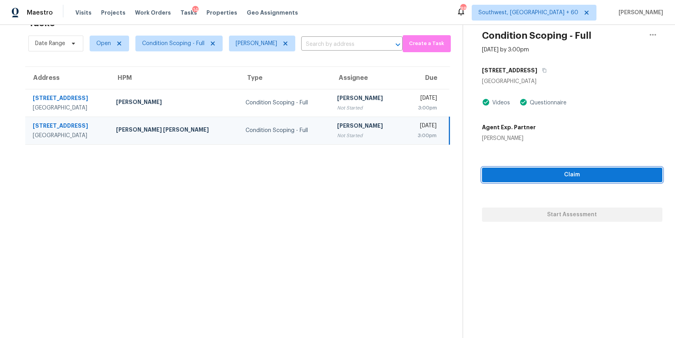
click at [549, 175] on span "Claim" at bounding box center [573, 175] width 168 height 10
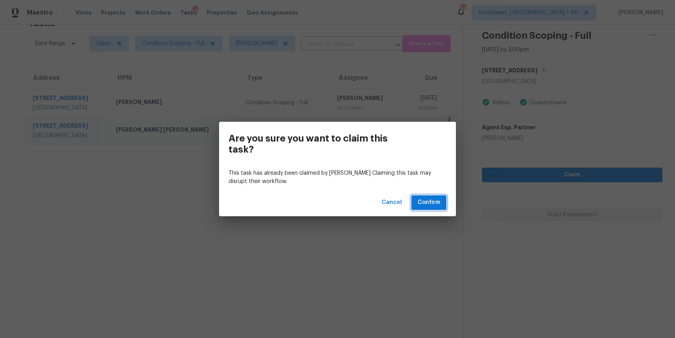
click at [433, 199] on span "Confirm" at bounding box center [429, 202] width 23 height 10
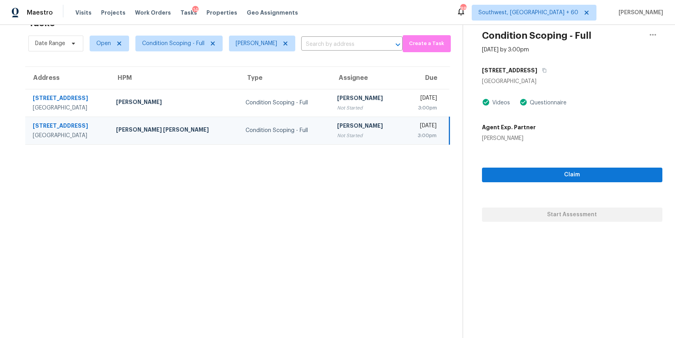
click at [391, 191] on section "Tasks 2 Results Date Range Open Condition Scoping - Full Rajesh M ​ Create a Ta…" at bounding box center [238, 175] width 450 height 325
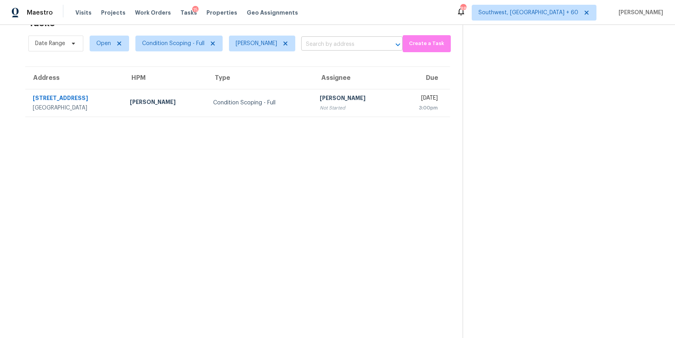
click at [309, 43] on input "text" at bounding box center [340, 44] width 79 height 12
paste input "5418 Bradford Dr, Dallas, TX, 75235"
type input "5418 Bradford Dr, Dallas, TX, 75235"
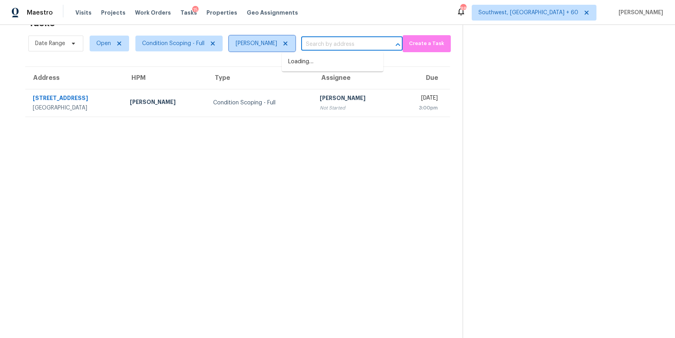
click at [282, 45] on icon at bounding box center [285, 43] width 6 height 6
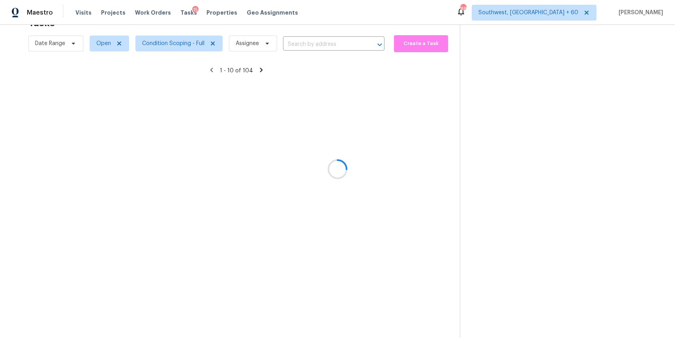
click at [321, 43] on div at bounding box center [337, 169] width 675 height 338
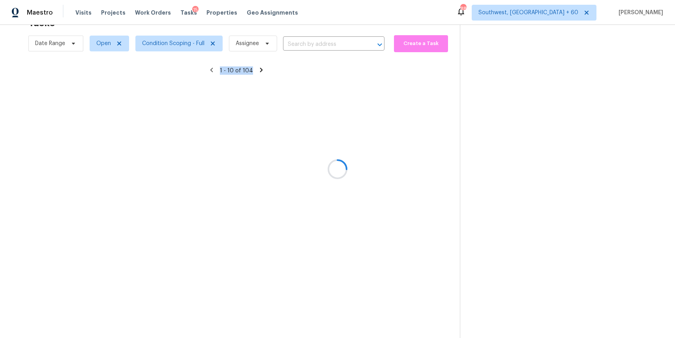
click at [321, 43] on div at bounding box center [337, 169] width 675 height 338
click at [315, 43] on div at bounding box center [337, 169] width 675 height 338
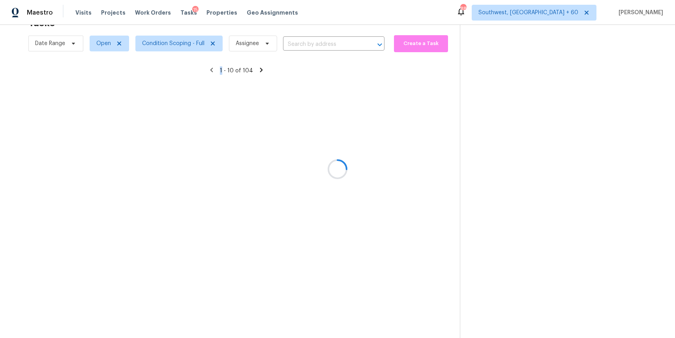
click at [315, 43] on div at bounding box center [337, 169] width 675 height 338
click at [314, 43] on div at bounding box center [337, 169] width 675 height 338
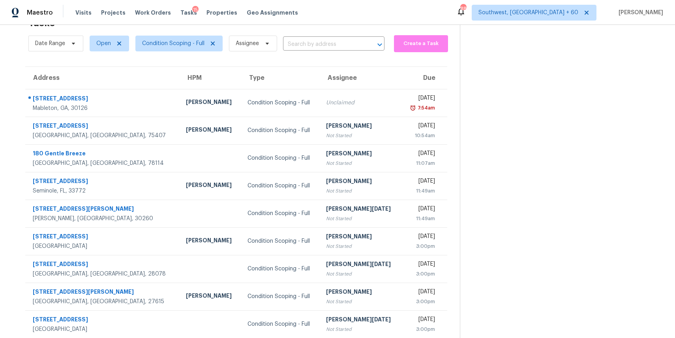
click at [314, 43] on input "text" at bounding box center [322, 44] width 79 height 12
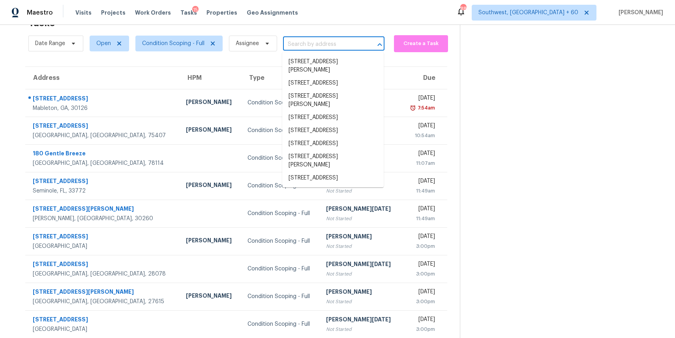
paste input "5418 Bradford Dr, Dallas, TX, 75235"
type input "5418 Bradford Dr, Dallas, TX, 75235"
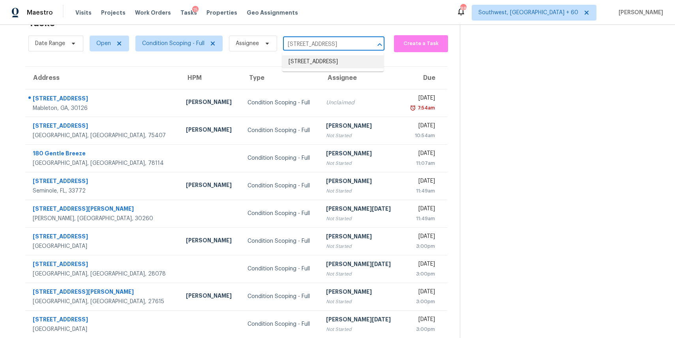
click at [322, 57] on li "5418 Bradford Dr, Dallas, TX 75235" at bounding box center [333, 61] width 102 height 13
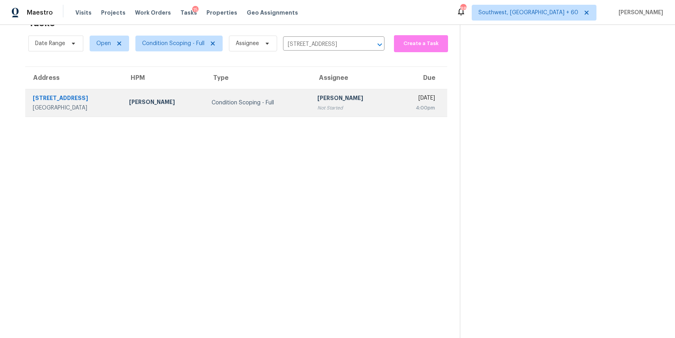
click at [261, 100] on div "Condition Scoping - Full" at bounding box center [258, 103] width 93 height 8
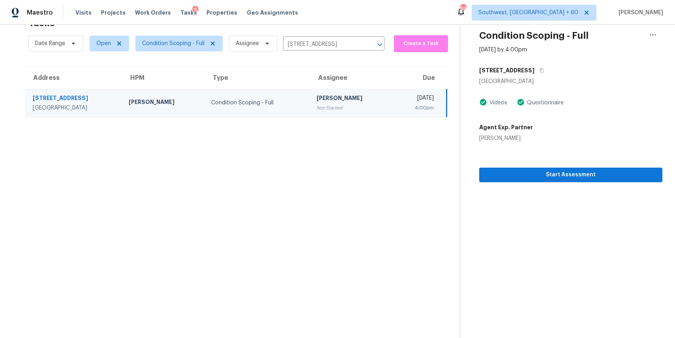
click at [504, 184] on section "Condition Scoping - Full Aug 25th 2025 by 4:00pm 5418 Bradford Dr Dallas, TX 75…" at bounding box center [561, 169] width 203 height 338
click at [514, 185] on section "Condition Scoping - Full Aug 25th 2025 by 4:00pm 5418 Bradford Dr Dallas, TX 75…" at bounding box center [561, 169] width 203 height 338
click at [512, 176] on span "Start Assessment" at bounding box center [571, 175] width 171 height 10
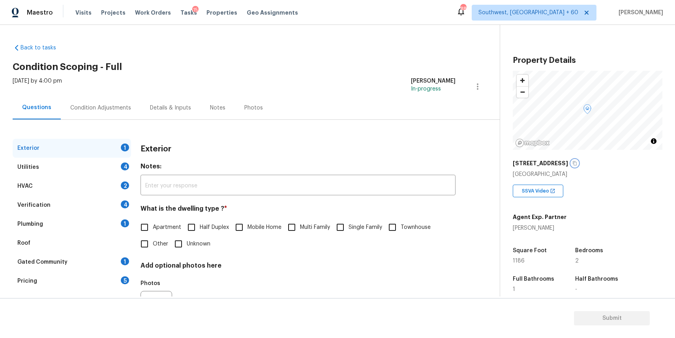
click at [573, 164] on icon "button" at bounding box center [575, 163] width 4 height 4
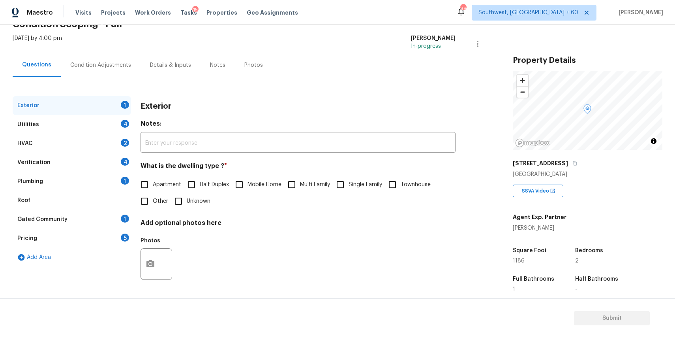
click at [346, 183] on input "Single Family" at bounding box center [340, 184] width 17 height 17
checkbox input "true"
click at [85, 124] on div "Utilities 4" at bounding box center [72, 124] width 118 height 19
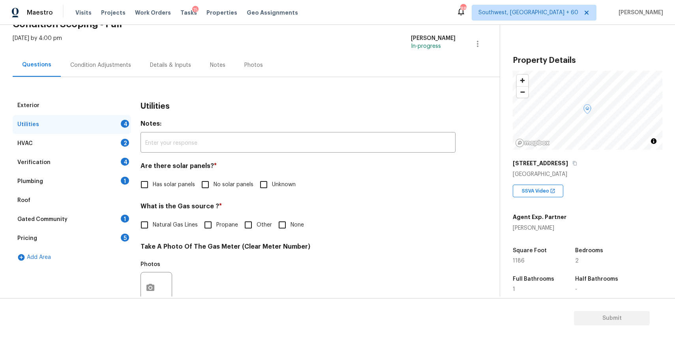
scroll to position [124, 0]
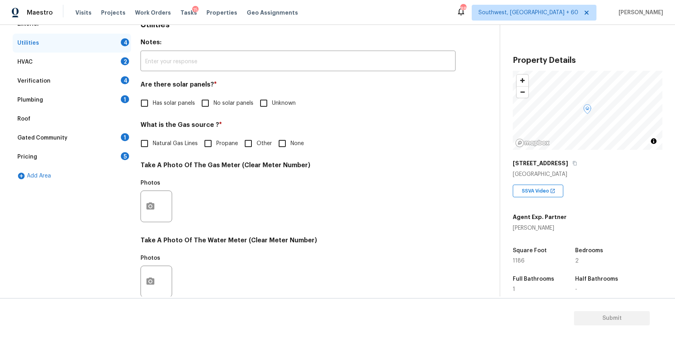
click at [245, 104] on span "No solar panels" at bounding box center [234, 103] width 40 height 8
click at [214, 104] on input "No solar panels" at bounding box center [205, 103] width 17 height 17
checkbox input "true"
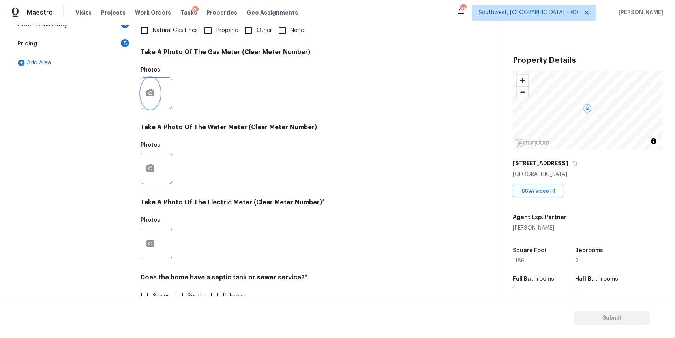
click at [149, 90] on icon "button" at bounding box center [150, 92] width 9 height 9
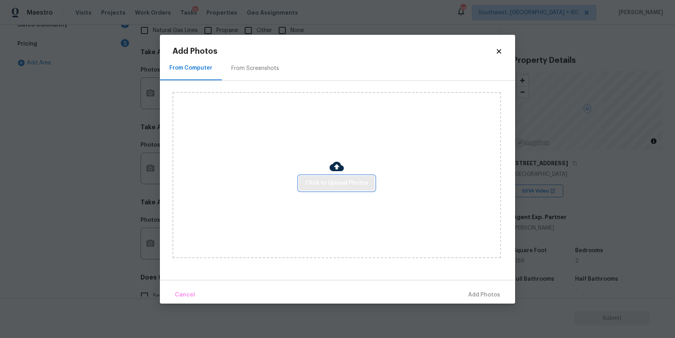
click at [333, 186] on span "Click to Upload Photos" at bounding box center [336, 183] width 63 height 10
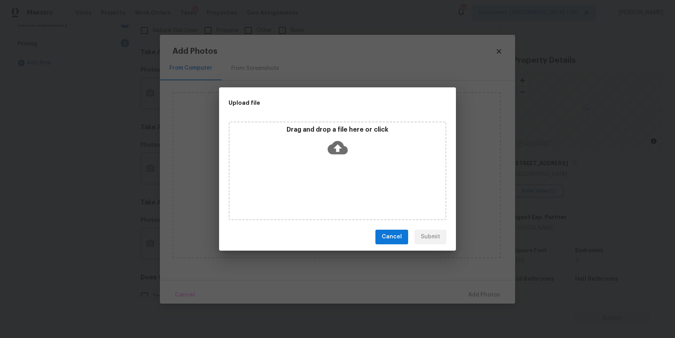
click at [328, 154] on icon at bounding box center [338, 147] width 20 height 20
click at [401, 239] on span "Cancel" at bounding box center [392, 237] width 20 height 10
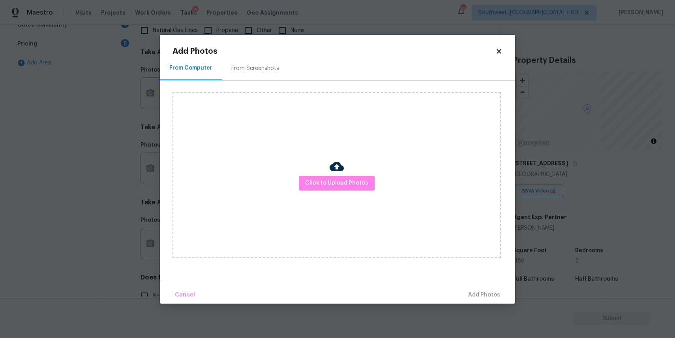
click at [506, 197] on div "Click to Upload Photos" at bounding box center [344, 175] width 343 height 189
click at [519, 203] on body "Maestro Visits Projects Work Orders Tasks 15 Properties Geo Assignments 865 Sou…" at bounding box center [337, 169] width 675 height 338
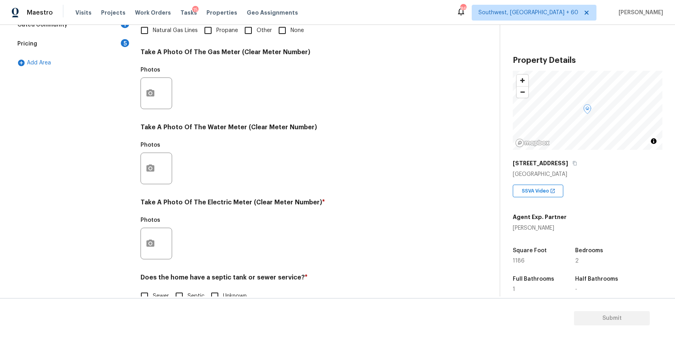
click at [519, 203] on div "5418 Bradford Dr Dallas, TX 75235 SSVA Video Agent Exp. Partner Priscilla Valde…" at bounding box center [588, 286] width 150 height 261
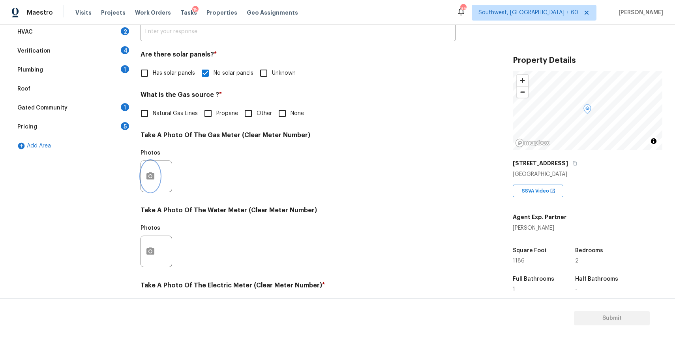
click at [155, 174] on button "button" at bounding box center [150, 176] width 19 height 31
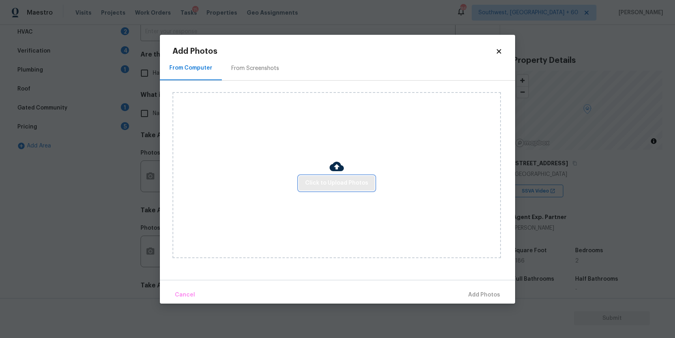
click at [320, 182] on span "Click to Upload Photos" at bounding box center [336, 183] width 63 height 10
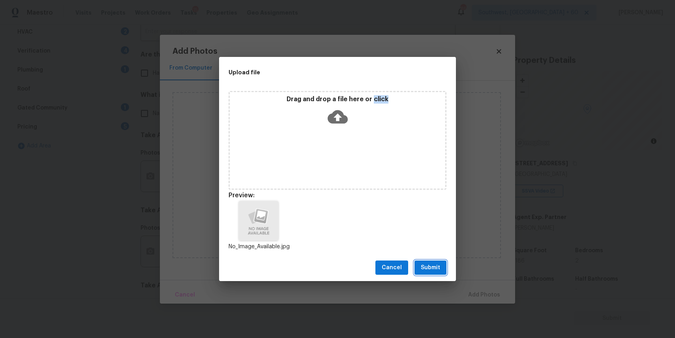
click at [421, 272] on span "Submit" at bounding box center [430, 268] width 19 height 10
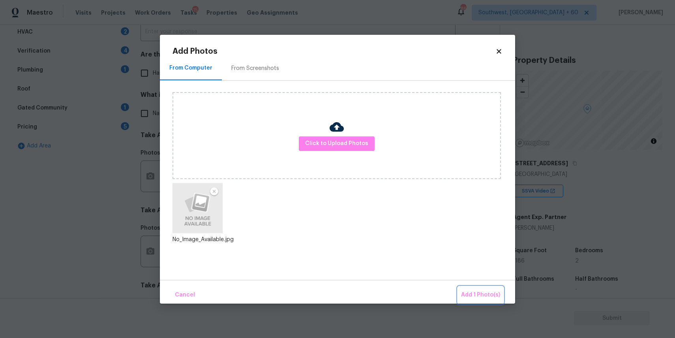
click at [465, 295] on span "Add 1 Photo(s)" at bounding box center [480, 295] width 39 height 10
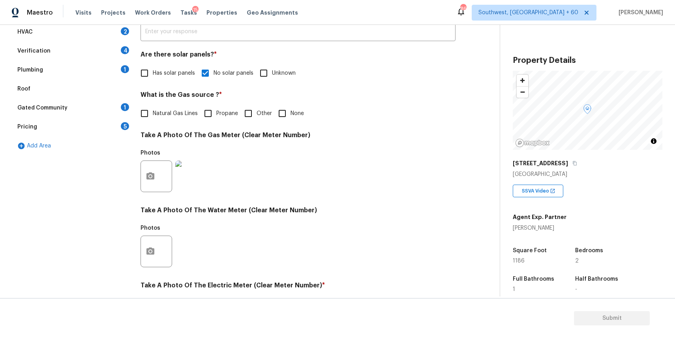
click at [160, 244] on div at bounding box center [157, 251] width 32 height 32
click at [159, 251] on button "button" at bounding box center [150, 251] width 19 height 31
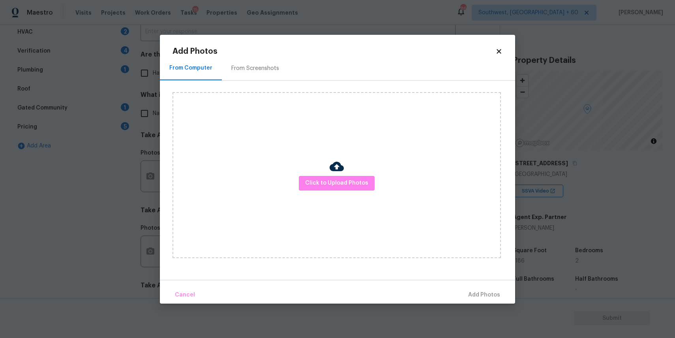
click at [344, 166] on div "Click to Upload Photos" at bounding box center [337, 175] width 329 height 166
click at [345, 177] on button "Click to Upload Photos" at bounding box center [337, 183] width 76 height 15
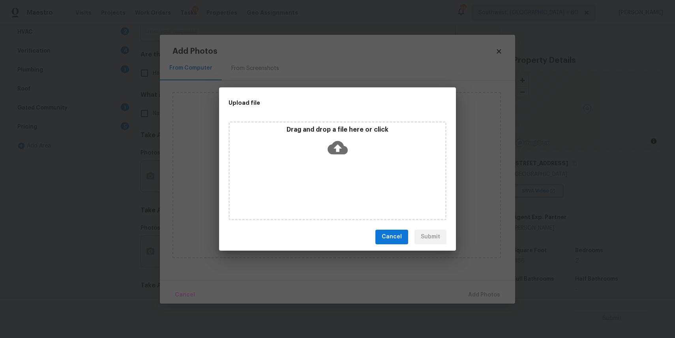
click at [345, 177] on div "Drag and drop a file here or click" at bounding box center [338, 170] width 218 height 99
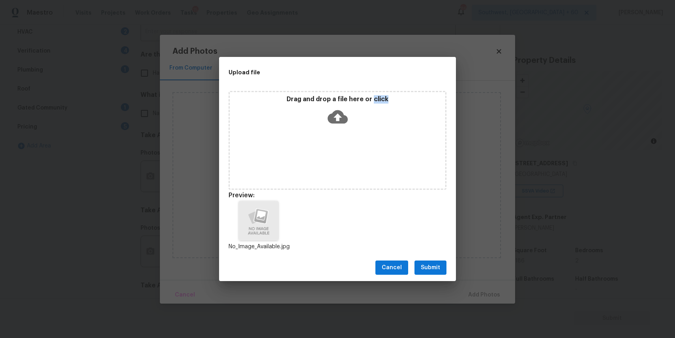
click at [434, 256] on div "Cancel Submit" at bounding box center [337, 267] width 237 height 27
click at [436, 267] on span "Submit" at bounding box center [430, 268] width 19 height 10
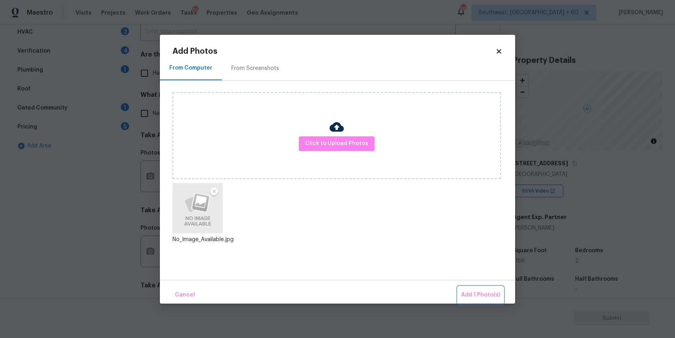
click at [479, 301] on button "Add 1 Photo(s)" at bounding box center [480, 294] width 45 height 17
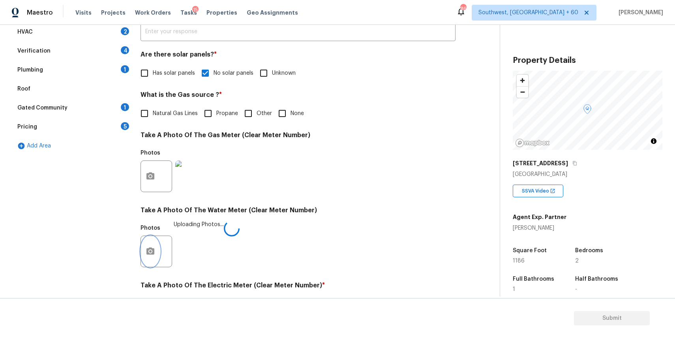
scroll to position [257, 0]
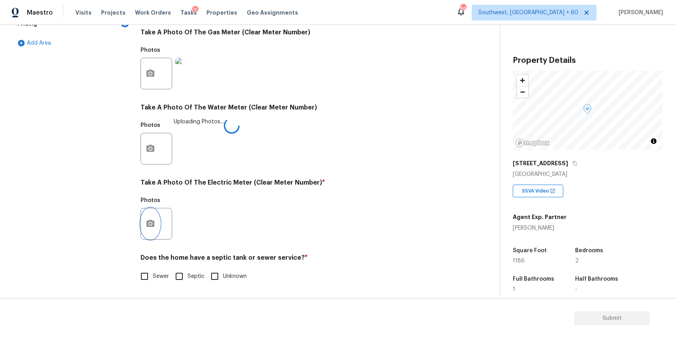
click at [153, 227] on icon "button" at bounding box center [150, 223] width 9 height 9
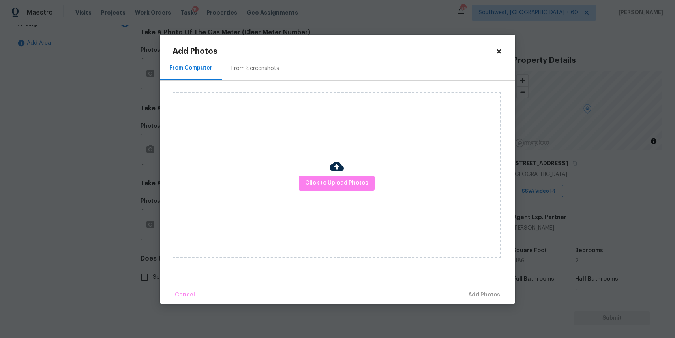
click at [380, 177] on div "Click to Upload Photos" at bounding box center [337, 175] width 329 height 166
click at [349, 180] on span "Click to Upload Photos" at bounding box center [336, 183] width 63 height 10
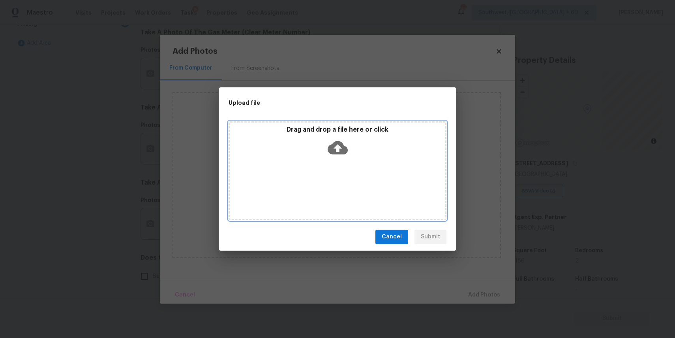
click at [339, 132] on p "Drag and drop a file here or click" at bounding box center [338, 130] width 216 height 8
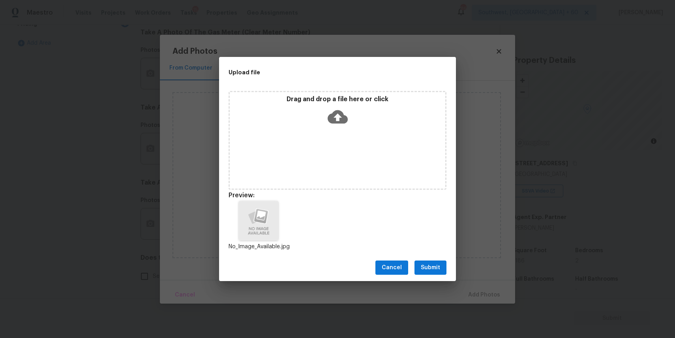
click at [432, 260] on button "Submit" at bounding box center [431, 267] width 32 height 15
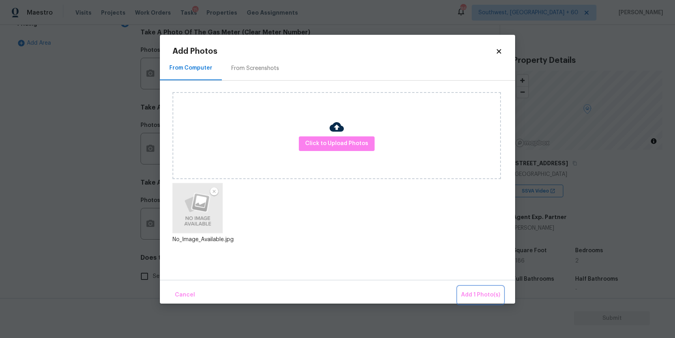
click at [465, 293] on span "Add 1 Photo(s)" at bounding box center [480, 295] width 39 height 10
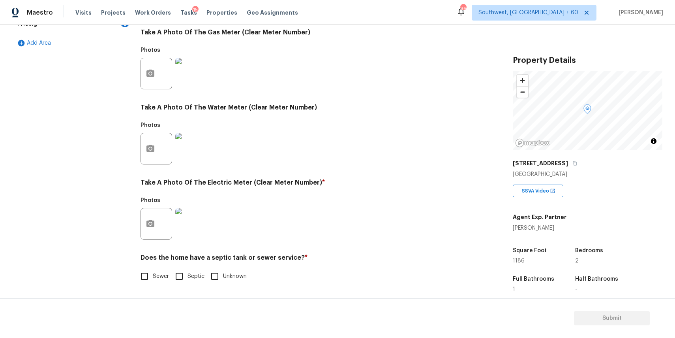
click at [155, 286] on div "Utilities Notes: ​ Are there solar panels? * Has solar panels No solar panels U…" at bounding box center [298, 88] width 315 height 412
click at [158, 278] on span "Sewer" at bounding box center [161, 276] width 16 height 8
click at [153, 278] on input "Sewer" at bounding box center [144, 276] width 17 height 17
checkbox input "true"
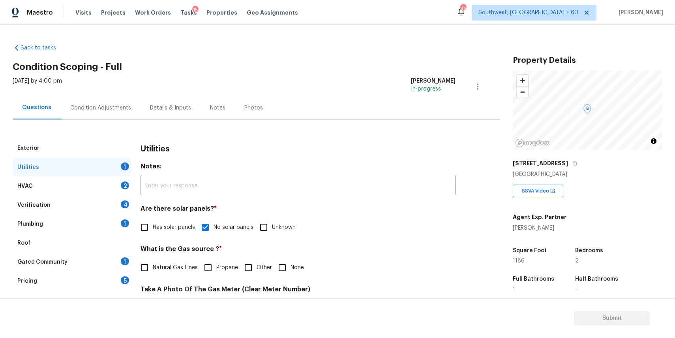
click at [110, 186] on div "HVAC 2" at bounding box center [72, 186] width 118 height 19
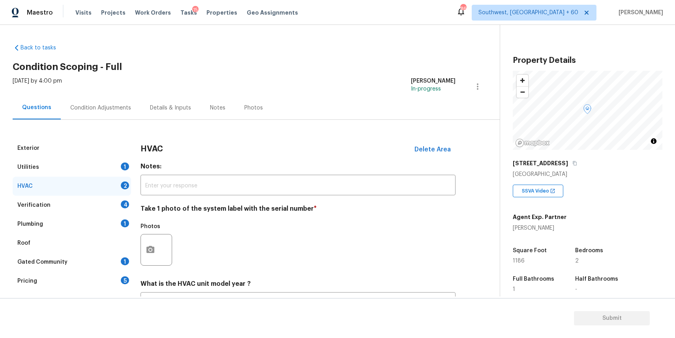
click at [88, 169] on div "Utilities 1" at bounding box center [72, 167] width 118 height 19
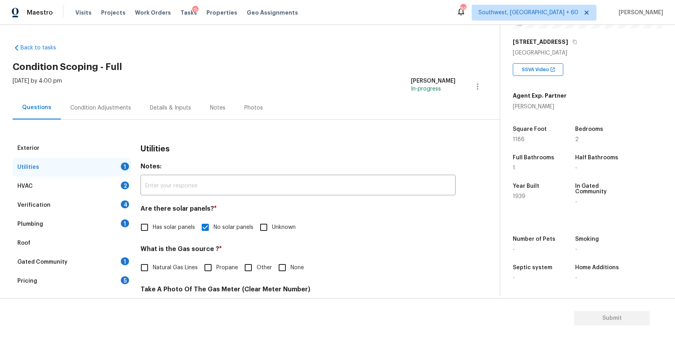
click at [82, 185] on div "HVAC 2" at bounding box center [72, 186] width 118 height 19
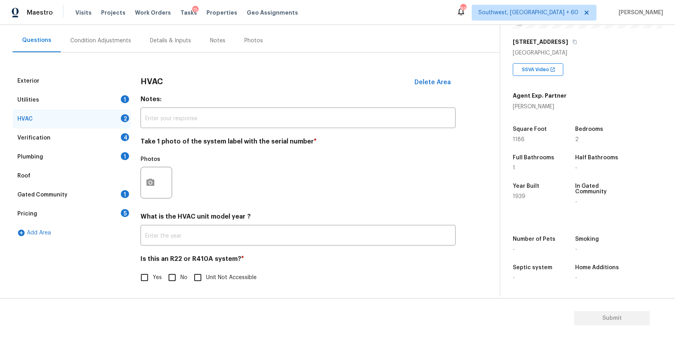
scroll to position [69, 0]
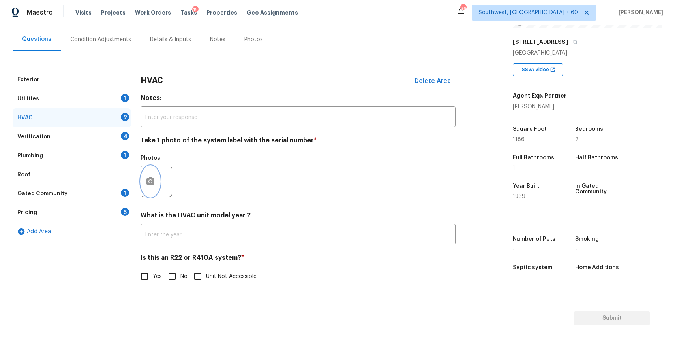
click at [141, 175] on button "button" at bounding box center [150, 181] width 19 height 31
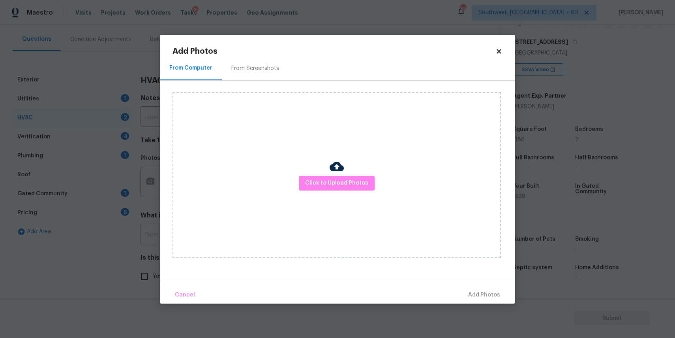
click at [562, 186] on body "Maestro Visits Projects Work Orders Tasks 15 Properties Geo Assignments 865 Sou…" at bounding box center [337, 169] width 675 height 338
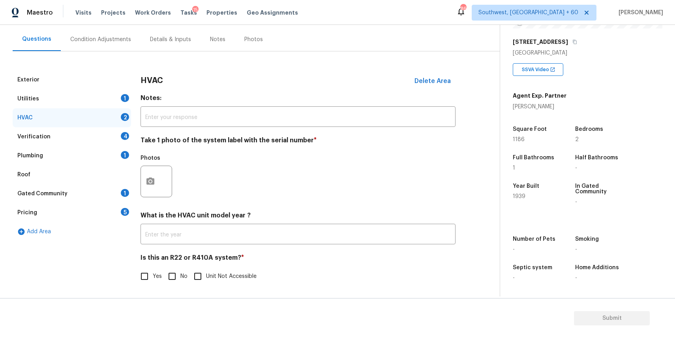
click at [115, 137] on div "Verification 4" at bounding box center [72, 136] width 118 height 19
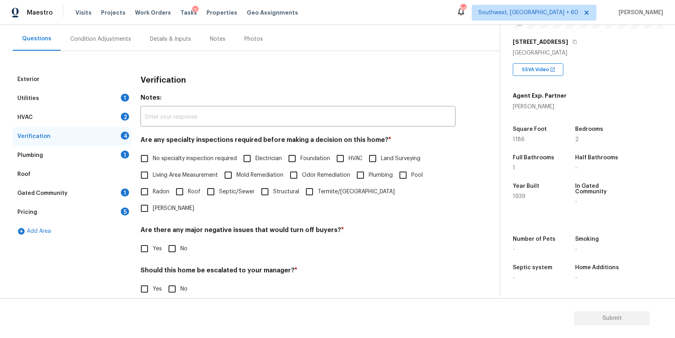
click at [176, 153] on label "No specialty inspection required" at bounding box center [186, 158] width 101 height 17
click at [153, 153] on input "No specialty inspection required" at bounding box center [144, 158] width 17 height 17
checkbox input "true"
click at [171, 240] on input "No" at bounding box center [172, 248] width 17 height 17
checkbox input "true"
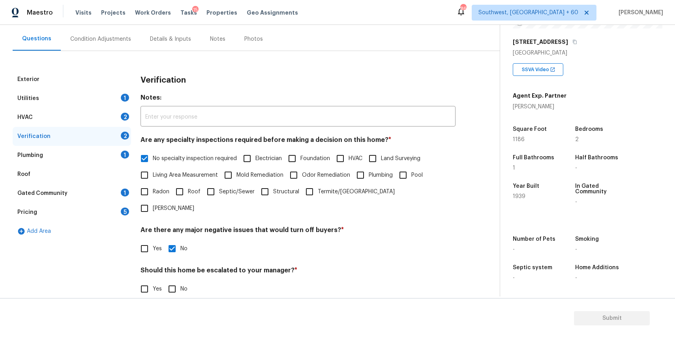
click at [170, 280] on input "No" at bounding box center [172, 288] width 17 height 17
checkbox input "true"
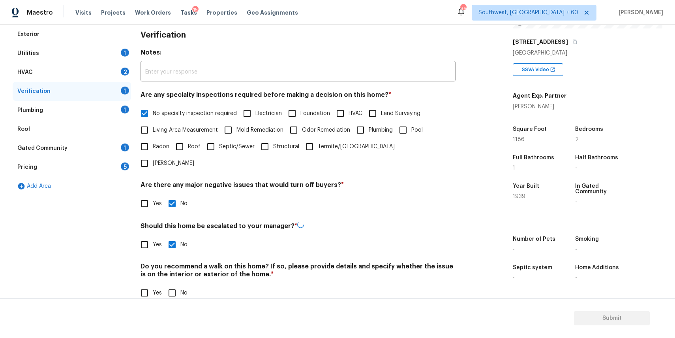
click at [168, 284] on input "No" at bounding box center [172, 292] width 17 height 17
checkbox input "true"
click at [102, 108] on div "Plumbing 1" at bounding box center [72, 111] width 118 height 19
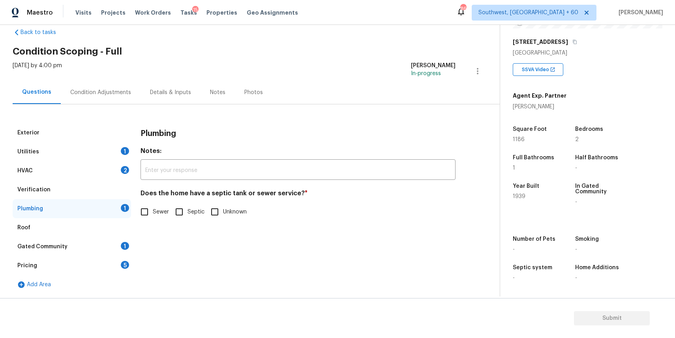
scroll to position [15, 0]
click at [153, 202] on div "Does the home have a septic tank or sewer service? * Sewer Septic Unknown" at bounding box center [298, 204] width 315 height 31
click at [141, 219] on input "Sewer" at bounding box center [144, 211] width 17 height 17
checkbox input "true"
click at [114, 235] on div "Roof" at bounding box center [72, 227] width 118 height 19
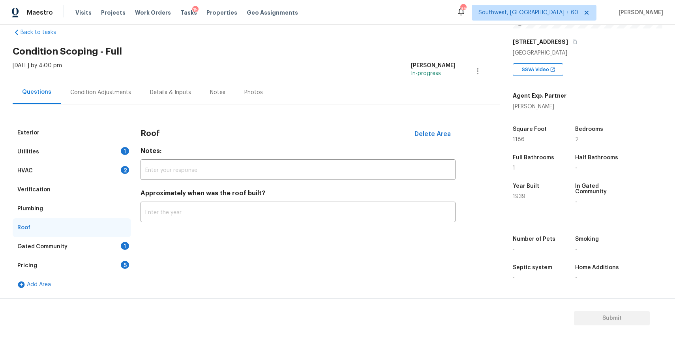
click at [128, 246] on div "1" at bounding box center [125, 246] width 8 height 8
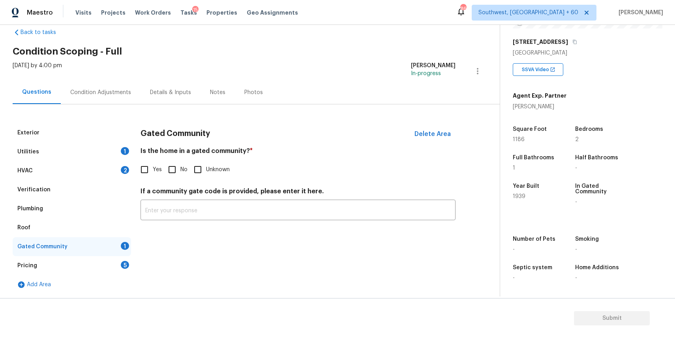
click at [182, 166] on span "No" at bounding box center [183, 169] width 7 height 8
click at [180, 166] on input "No" at bounding box center [172, 169] width 17 height 17
checkbox input "true"
click at [114, 262] on div "Pricing 5" at bounding box center [72, 265] width 118 height 19
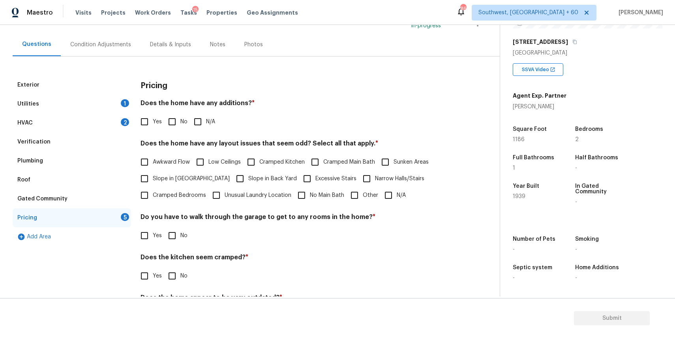
scroll to position [102, 0]
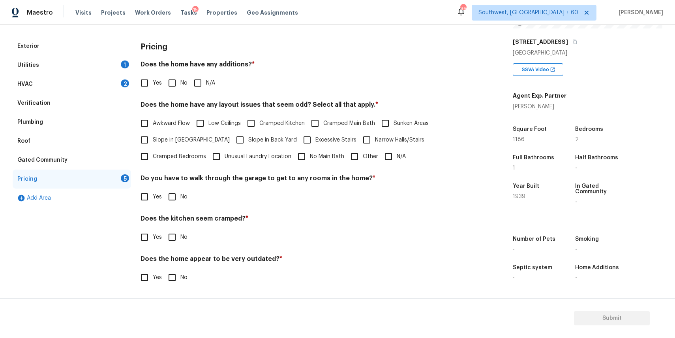
click at [207, 85] on span "N/A" at bounding box center [210, 83] width 9 height 8
click at [206, 85] on input "N/A" at bounding box center [198, 83] width 17 height 17
checkbox input "true"
click at [391, 161] on input "N/A" at bounding box center [388, 156] width 17 height 17
checkbox input "true"
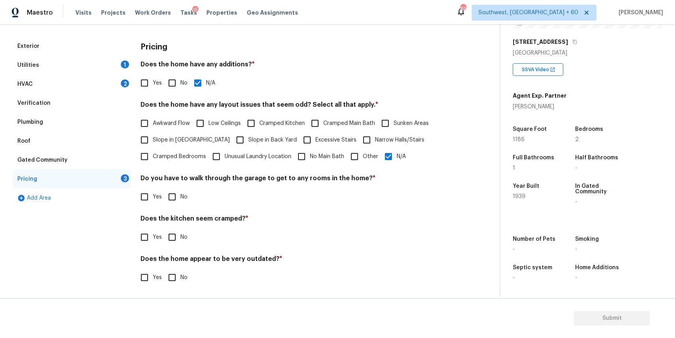
click at [191, 201] on div "Yes No" at bounding box center [298, 196] width 315 height 17
click at [174, 199] on input "No" at bounding box center [172, 196] width 17 height 17
checkbox input "true"
click at [169, 238] on input "No" at bounding box center [172, 237] width 17 height 17
checkbox input "true"
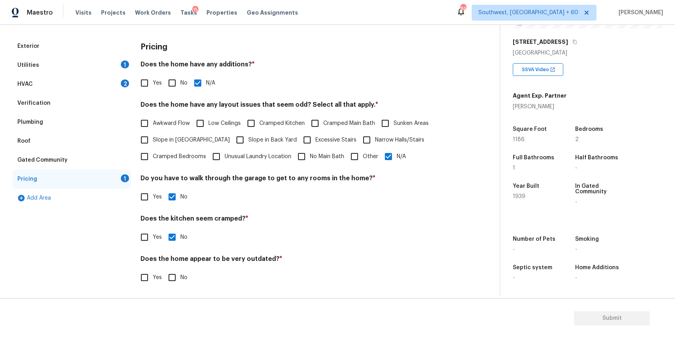
scroll to position [103, 0]
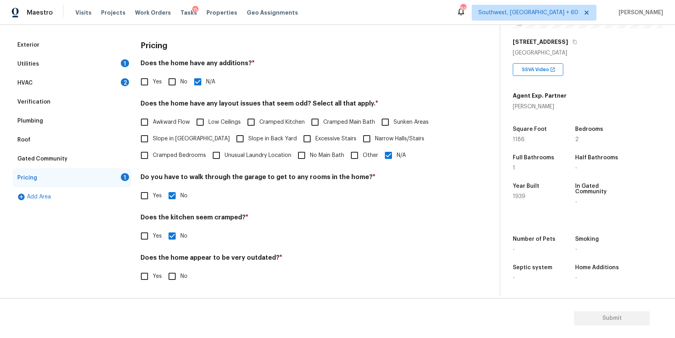
click at [166, 266] on div "Does the home appear to be very outdated? * Yes No" at bounding box center [298, 269] width 315 height 31
click at [180, 274] on span "No" at bounding box center [183, 276] width 7 height 8
click at [180, 274] on input "No" at bounding box center [172, 276] width 17 height 17
checkbox input "true"
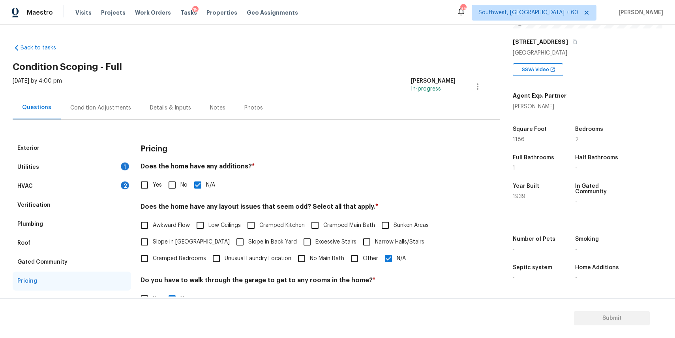
click at [113, 187] on div "HVAC 2" at bounding box center [72, 186] width 118 height 19
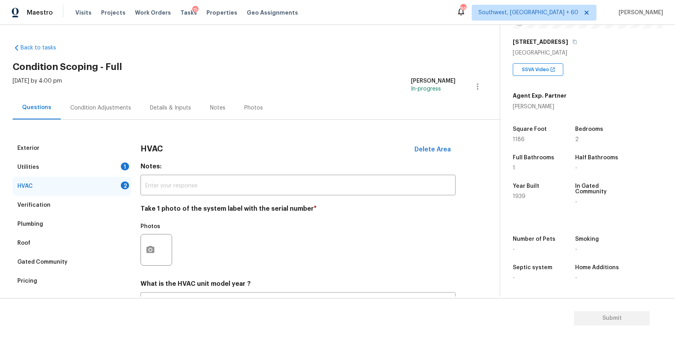
click at [109, 164] on div "Utilities 1" at bounding box center [72, 167] width 118 height 19
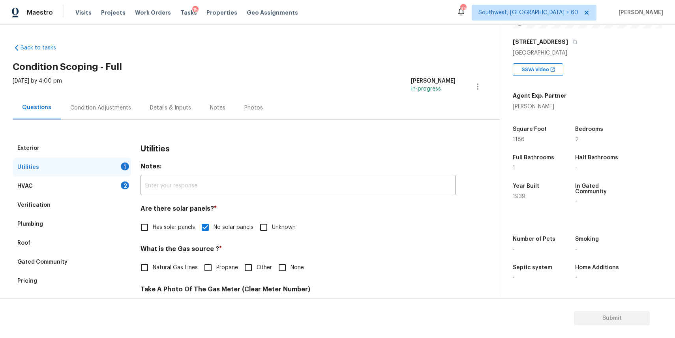
click at [105, 185] on div "HVAC 2" at bounding box center [72, 186] width 118 height 19
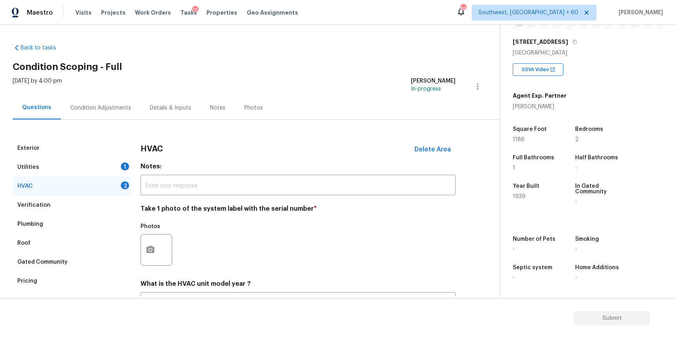
click at [130, 111] on div "Condition Adjustments" at bounding box center [101, 107] width 80 height 23
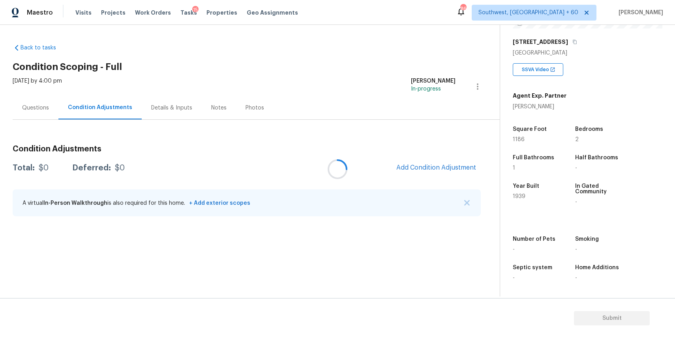
click at [464, 204] on div at bounding box center [337, 169] width 675 height 338
click at [467, 203] on img "button" at bounding box center [467, 203] width 6 height 6
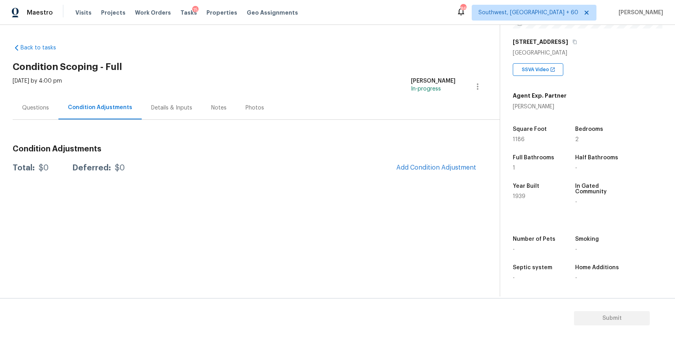
click at [37, 115] on div "Questions" at bounding box center [36, 107] width 46 height 23
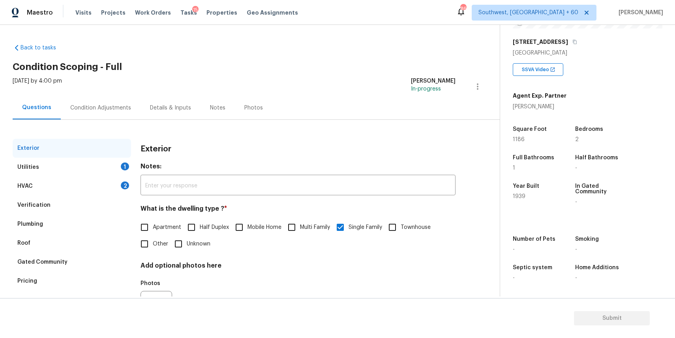
scroll to position [43, 0]
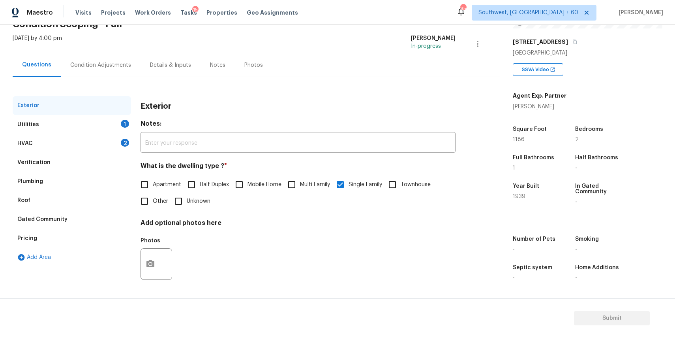
click at [127, 73] on div "Condition Adjustments" at bounding box center [101, 64] width 80 height 23
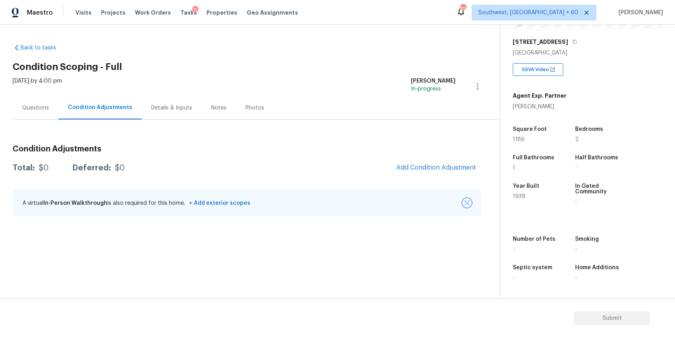
click at [467, 203] on img "button" at bounding box center [467, 203] width 6 height 6
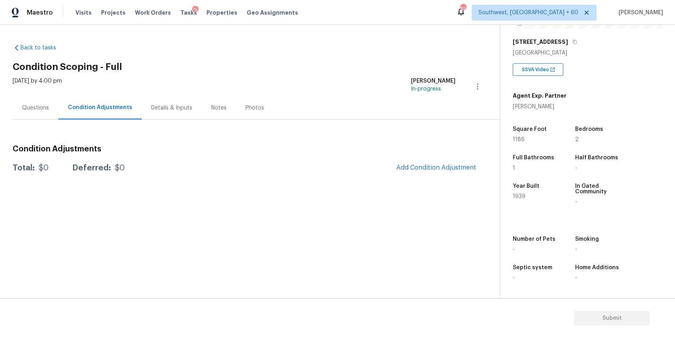
click at [474, 160] on span "Add Condition Adjustment" at bounding box center [436, 167] width 89 height 17
click at [429, 162] on button "Add Condition Adjustment" at bounding box center [436, 167] width 89 height 17
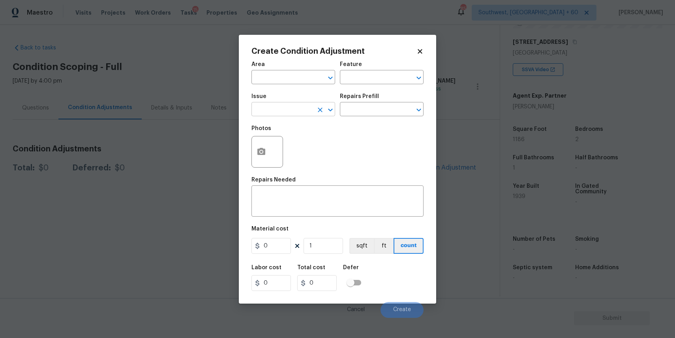
click at [311, 109] on input "text" at bounding box center [283, 110] width 62 height 12
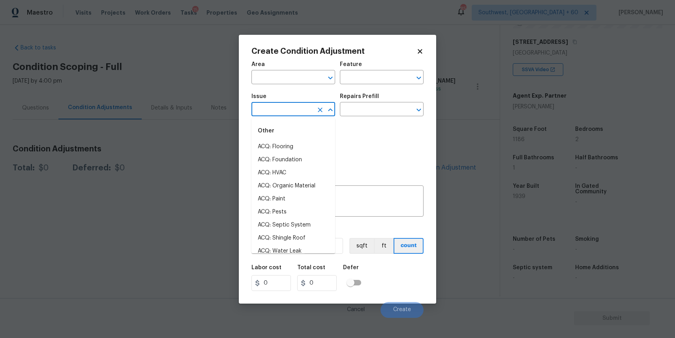
type input "p"
type input "a"
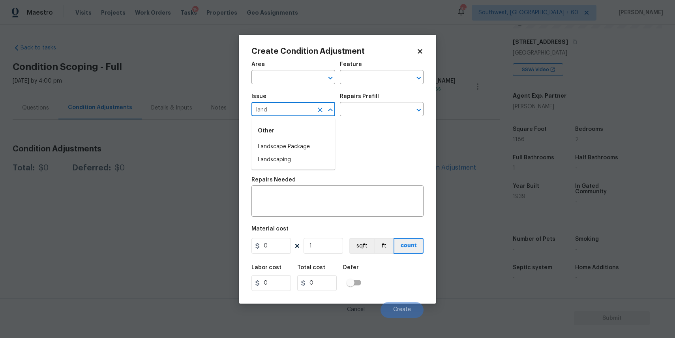
click at [288, 137] on div "Other" at bounding box center [294, 130] width 84 height 19
click at [292, 145] on li "Landscape Package" at bounding box center [294, 146] width 84 height 13
type input "Landscape Package"
click at [359, 103] on div "Repairs Prefill" at bounding box center [382, 99] width 84 height 10
click at [366, 107] on input "text" at bounding box center [371, 110] width 62 height 12
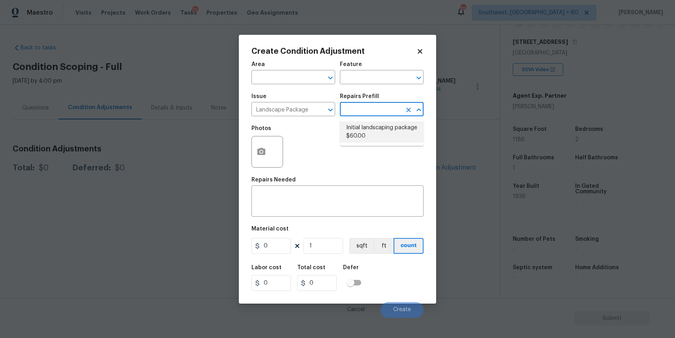
click at [348, 138] on li "Initial landscaping package $60.00" at bounding box center [382, 131] width 84 height 21
type input "Home Readiness Packages"
type textarea "Mowing of grass up to 6" in height. Mow, edge along driveways & sidewalks, trim…"
type input "60"
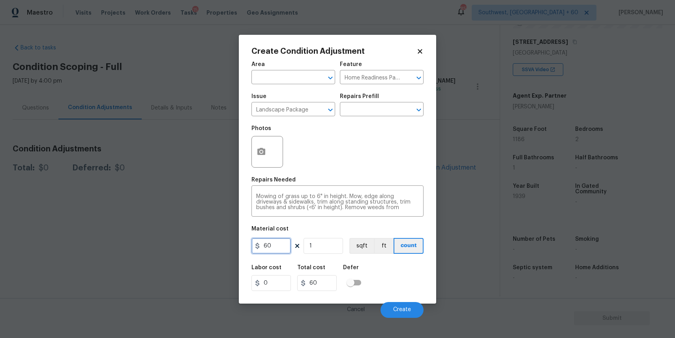
click at [274, 247] on input "60" at bounding box center [271, 246] width 39 height 16
type input "300"
click at [404, 311] on span "Create" at bounding box center [402, 309] width 18 height 6
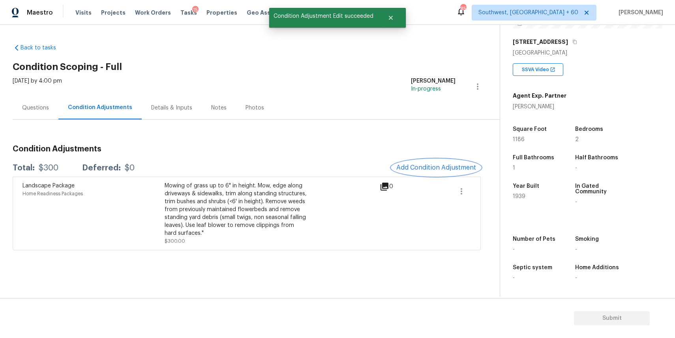
click at [435, 172] on button "Add Condition Adjustment" at bounding box center [436, 167] width 89 height 17
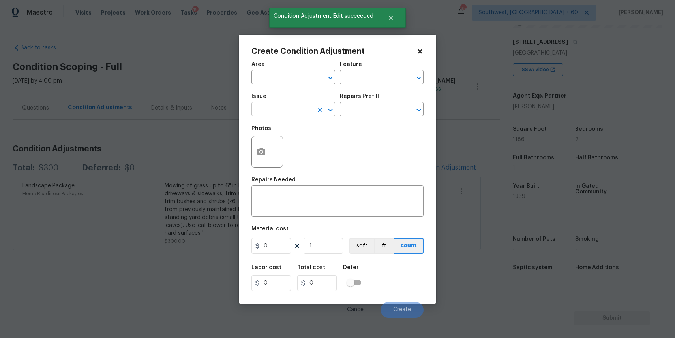
click at [288, 113] on input "text" at bounding box center [283, 110] width 62 height 12
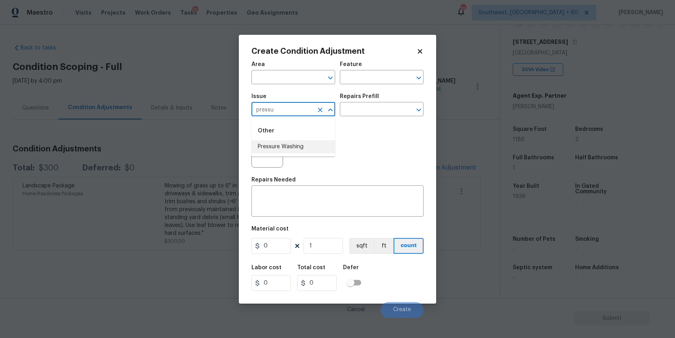
click at [312, 142] on li "Pressure Washing" at bounding box center [294, 146] width 84 height 13
type input "Pressure Washing"
click at [327, 178] on div "Repairs Needed" at bounding box center [338, 182] width 172 height 10
click at [335, 197] on textarea at bounding box center [337, 202] width 163 height 17
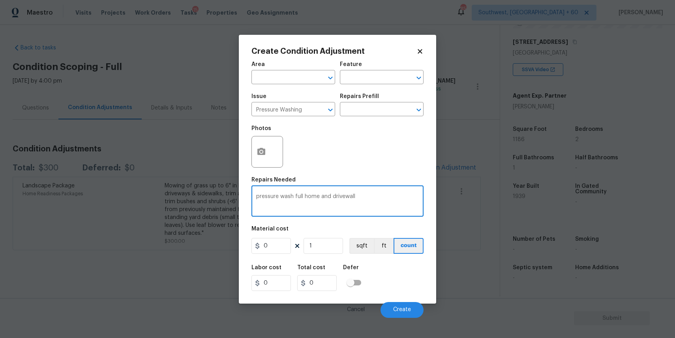
type textarea "pressure wash full home and drivewall"
click at [284, 251] on input "0" at bounding box center [271, 246] width 39 height 16
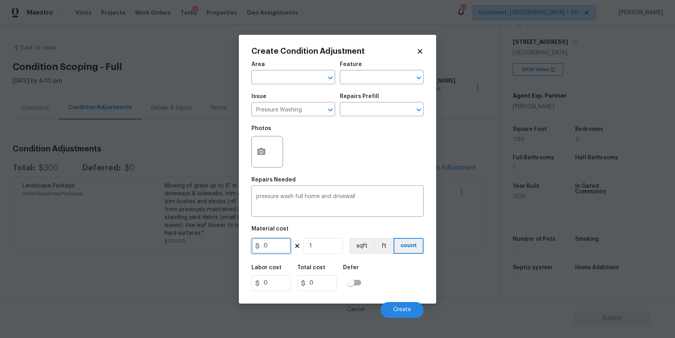
click at [284, 251] on input "0" at bounding box center [271, 246] width 39 height 16
type input "300"
click at [404, 303] on button "Create" at bounding box center [402, 310] width 43 height 16
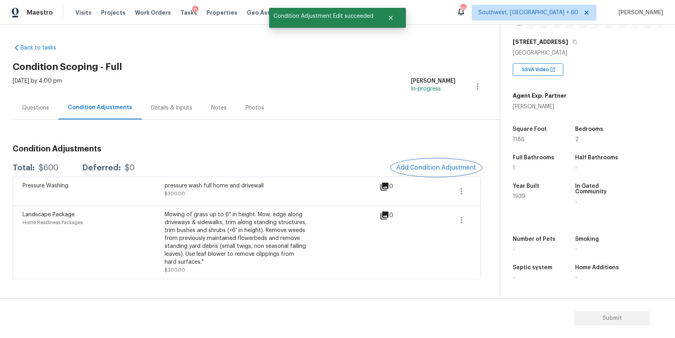
click at [433, 175] on button "Add Condition Adjustment" at bounding box center [436, 167] width 89 height 17
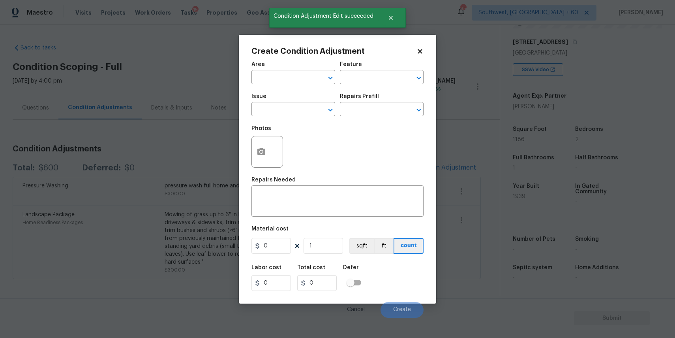
click at [275, 102] on div "Issue" at bounding box center [294, 99] width 84 height 10
click at [282, 108] on input "text" at bounding box center [283, 110] width 62 height 12
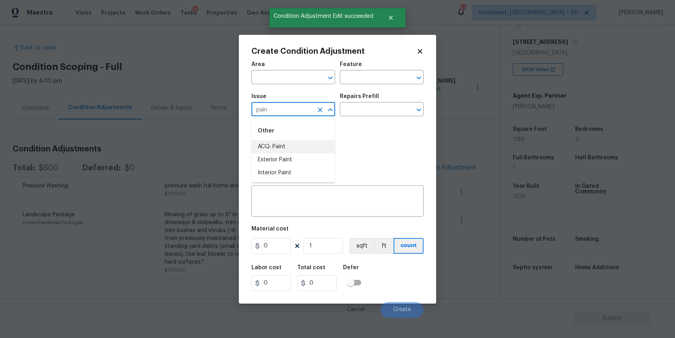
click at [313, 145] on li "ACQ: Paint" at bounding box center [294, 146] width 84 height 13
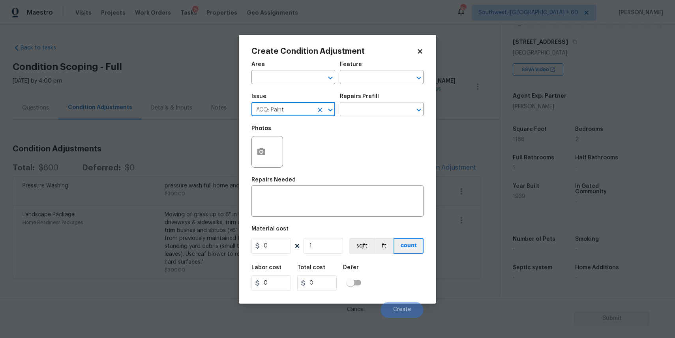
type input "ACQ: Paint"
click at [374, 117] on div "Issue ACQ: Paint ​ Repairs Prefill ​" at bounding box center [338, 105] width 172 height 32
click at [389, 106] on input "text" at bounding box center [371, 110] width 62 height 12
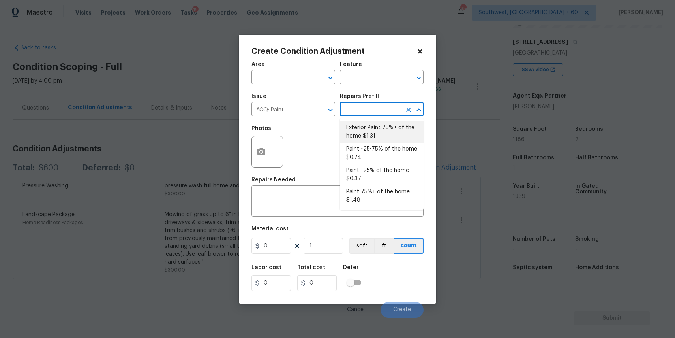
click at [400, 129] on li "Exterior Paint 75%+ of the home $1.31" at bounding box center [382, 131] width 84 height 21
type input "Acquisition"
type textarea "Acquisition Scope: 75%+ of the home exterior will likely require paint"
type input "1.31"
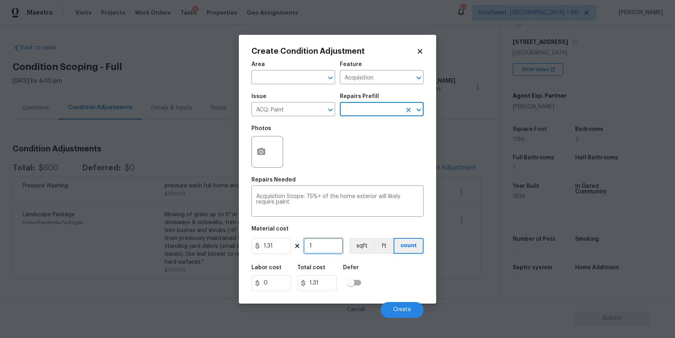
click at [324, 247] on input "1" at bounding box center [323, 246] width 39 height 16
type input "0"
type input "1"
type input "1.31"
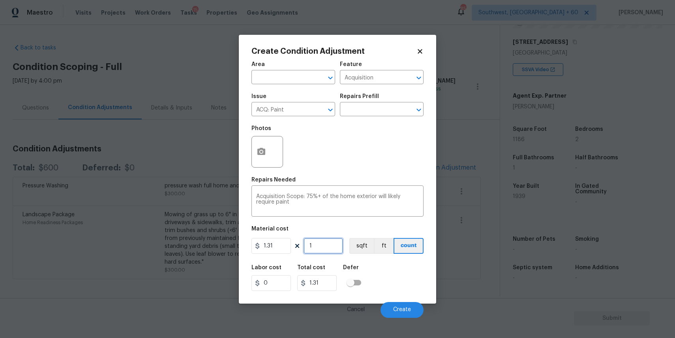
type input "18"
type input "23.58"
type input "186"
type input "243.66"
type input "18"
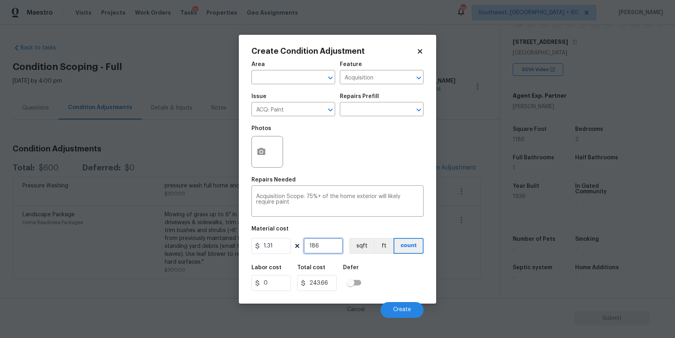
type input "23.58"
type input "1"
type input "1.31"
type input "11"
type input "14.41"
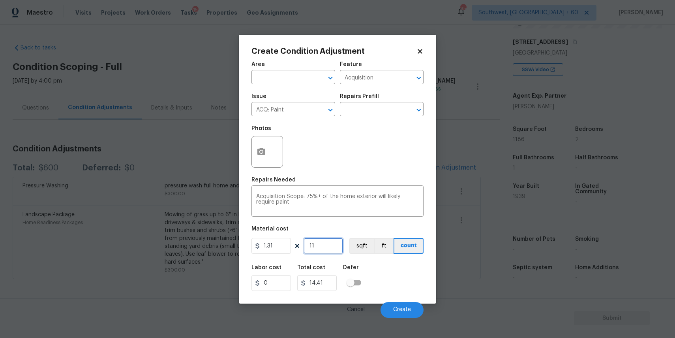
type input "118"
type input "154.58"
type input "1186"
type input "1553.66"
type input "1186"
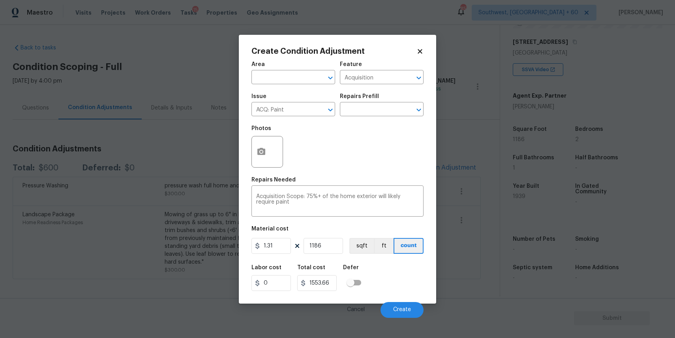
click at [252, 160] on div at bounding box center [268, 152] width 32 height 32
click at [267, 138] on div at bounding box center [268, 152] width 32 height 32
click at [257, 150] on icon "button" at bounding box center [261, 151] width 9 height 9
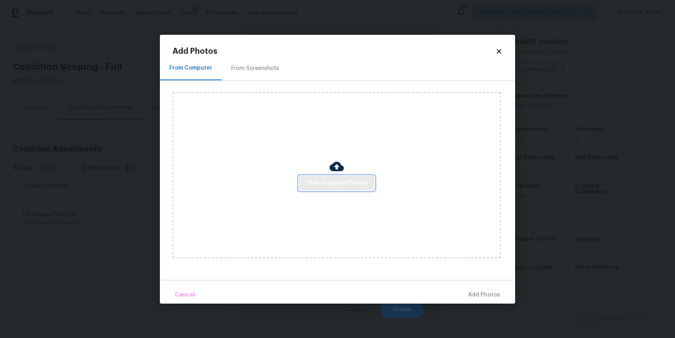
click at [366, 185] on span "Click to Upload Photos" at bounding box center [336, 183] width 63 height 10
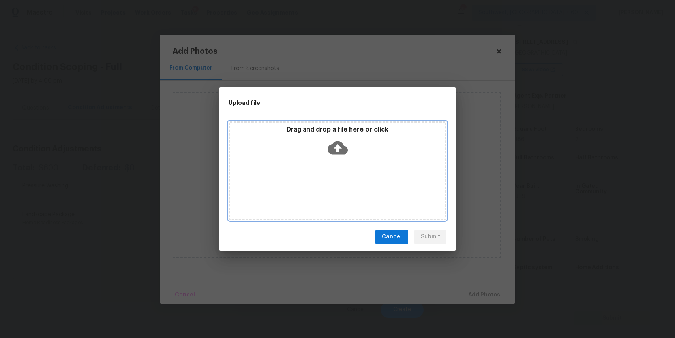
click at [336, 174] on div "Drag and drop a file here or click" at bounding box center [338, 170] width 218 height 99
